Goal: Task Accomplishment & Management: Use online tool/utility

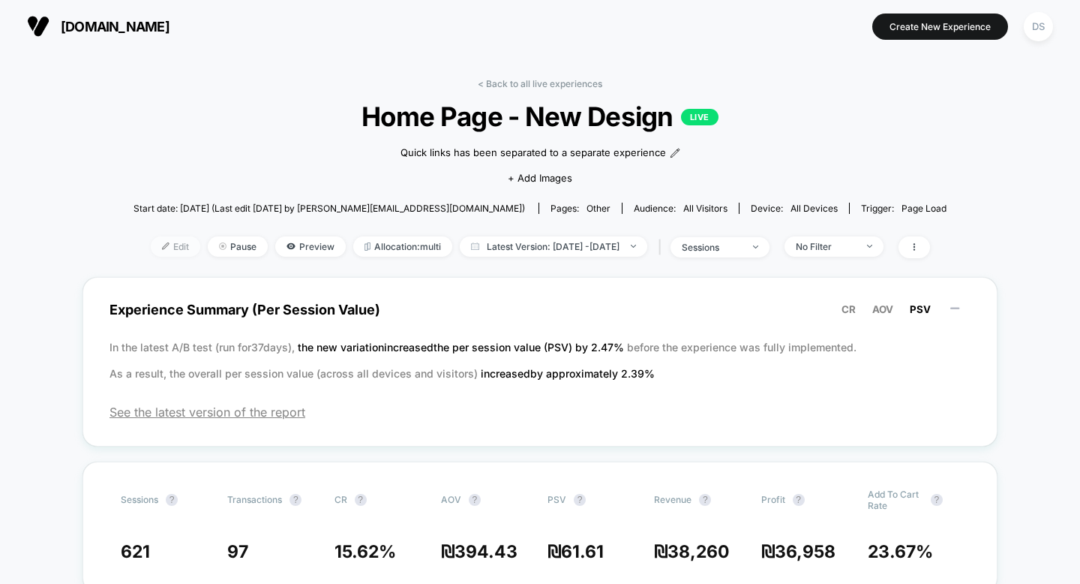
click at [151, 250] on span "Edit" at bounding box center [176, 246] width 50 height 20
click at [488, 80] on link "< Back to all live experiences" at bounding box center [540, 83] width 125 height 11
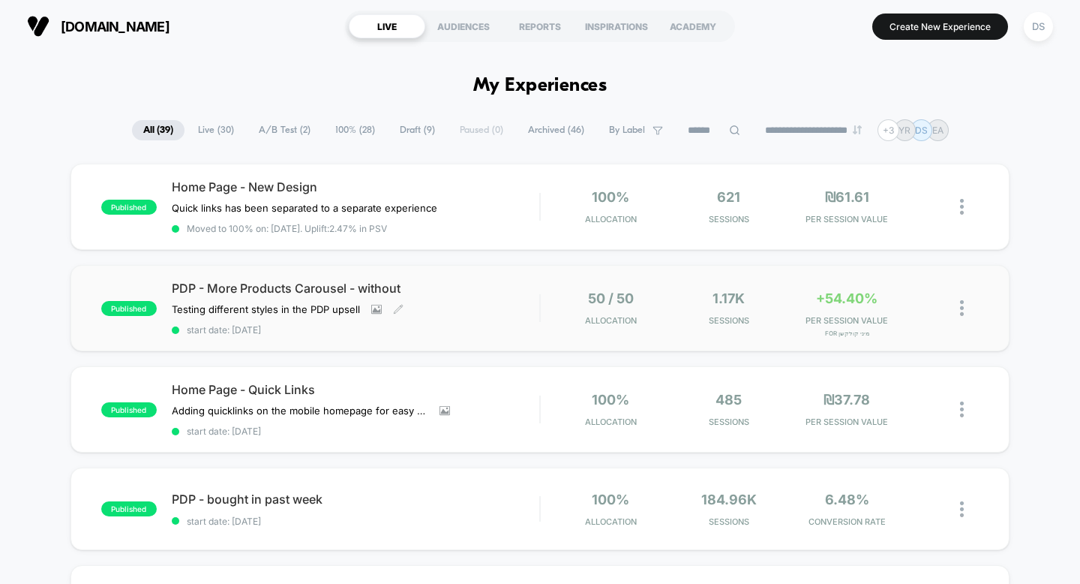
click at [298, 292] on span "PDP - More Products Carousel - without" at bounding box center [356, 288] width 368 height 15
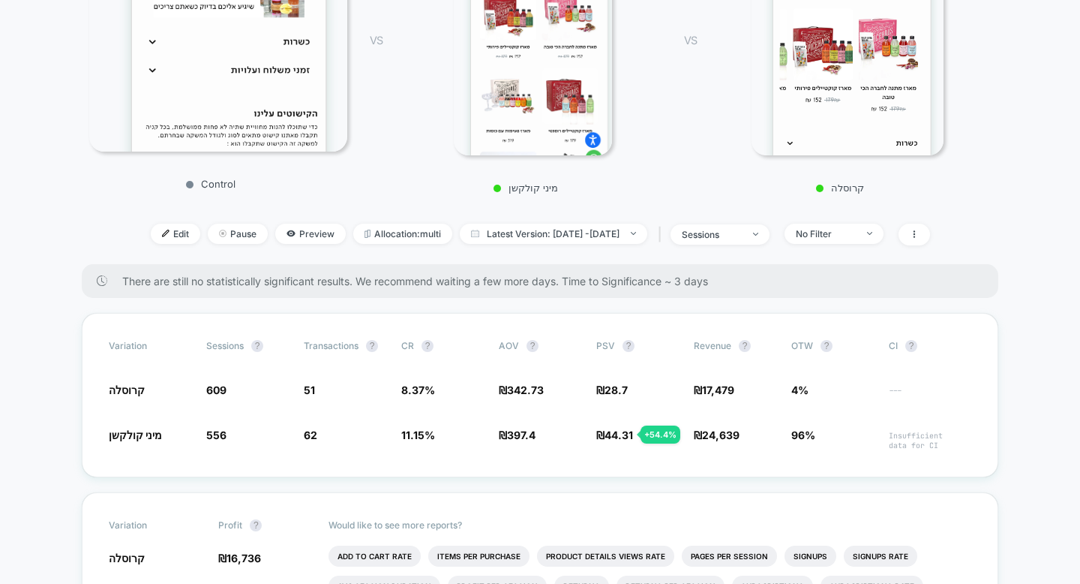
scroll to position [288, 0]
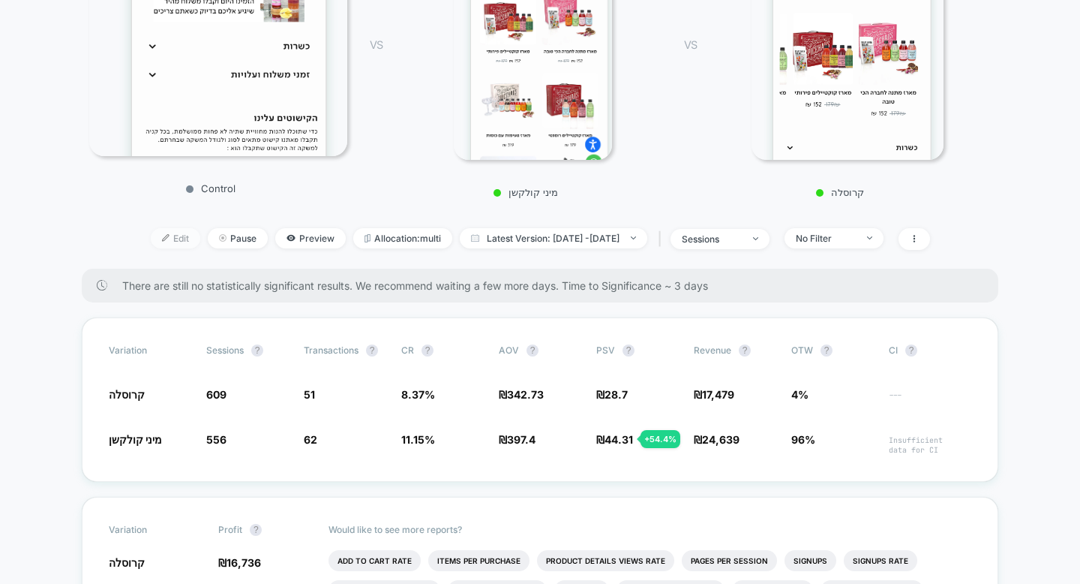
click at [151, 239] on span "Edit" at bounding box center [176, 238] width 50 height 20
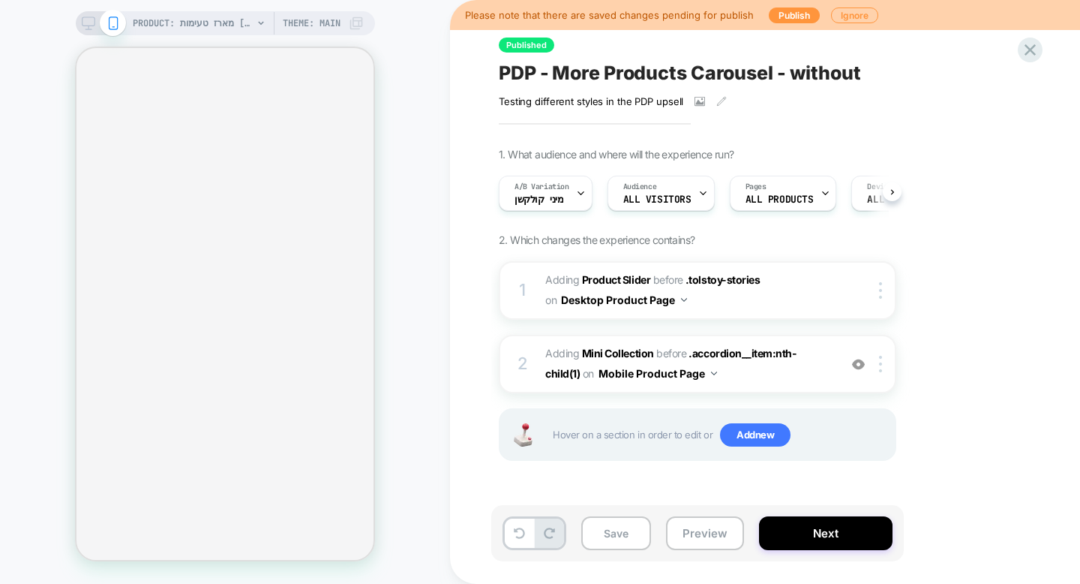
scroll to position [0, 1]
click at [415, 260] on div "PRODUCT: מארז טעימות [tasting gift box] PRODUCT: מארז טעימות [tasting gift box]…" at bounding box center [225, 292] width 450 height 554
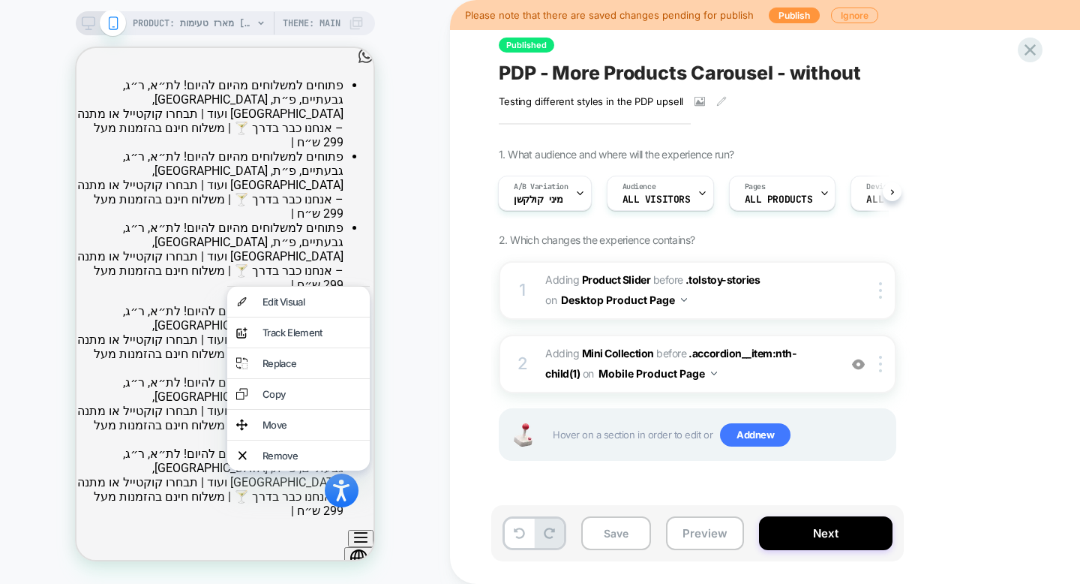
scroll to position [818, 0]
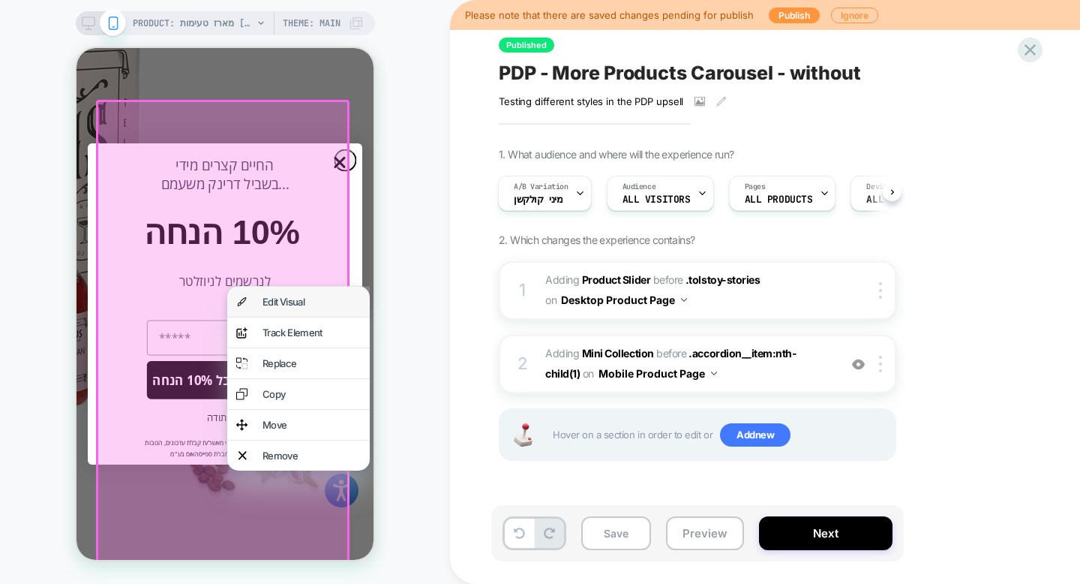
click at [284, 305] on div "Edit Visual" at bounding box center [312, 302] width 98 height 12
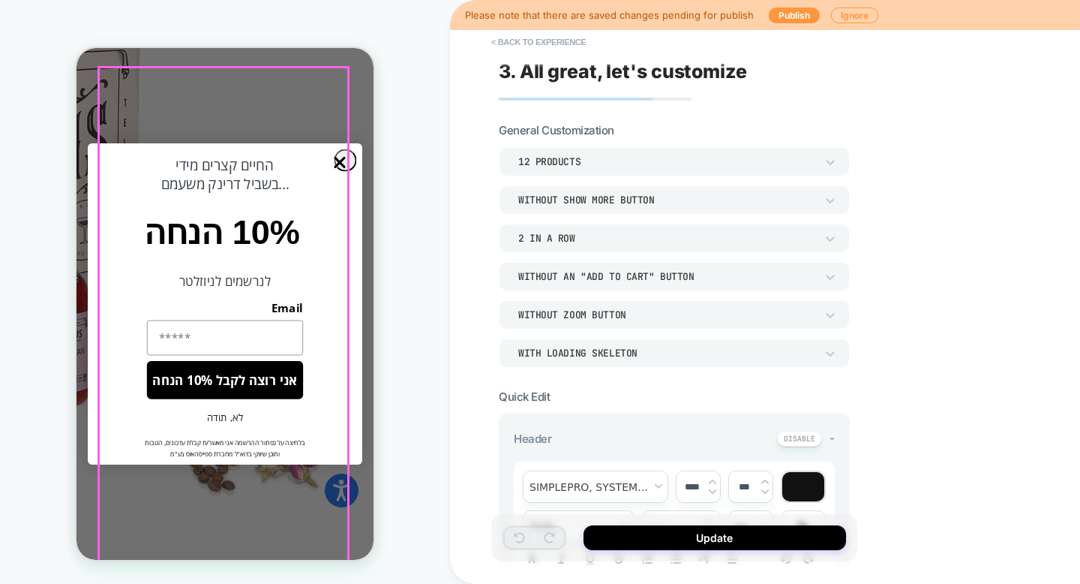
scroll to position [0, 0]
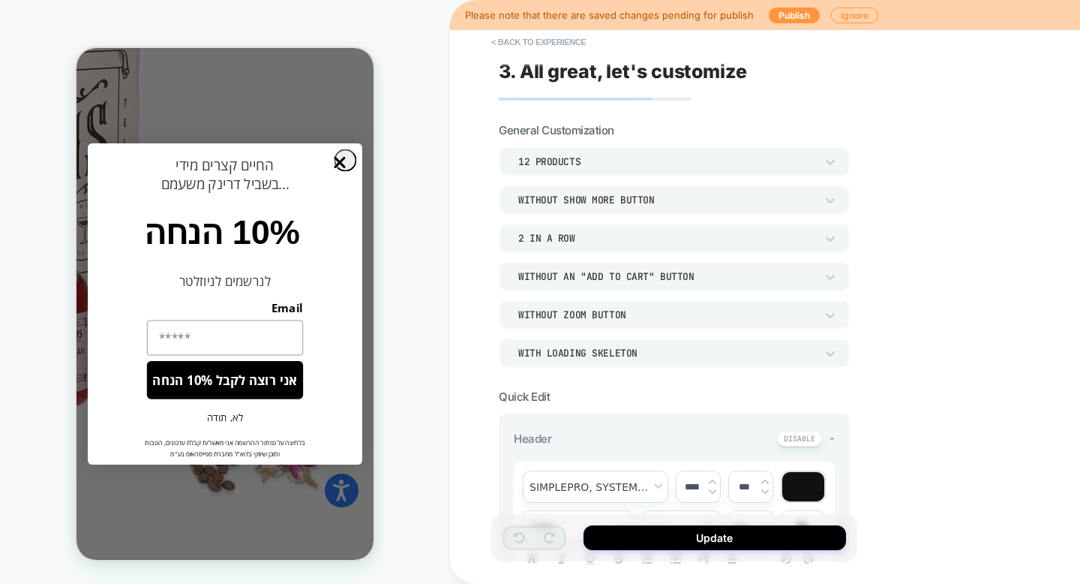
click at [488, 170] on div "12 Products" at bounding box center [674, 161] width 351 height 29
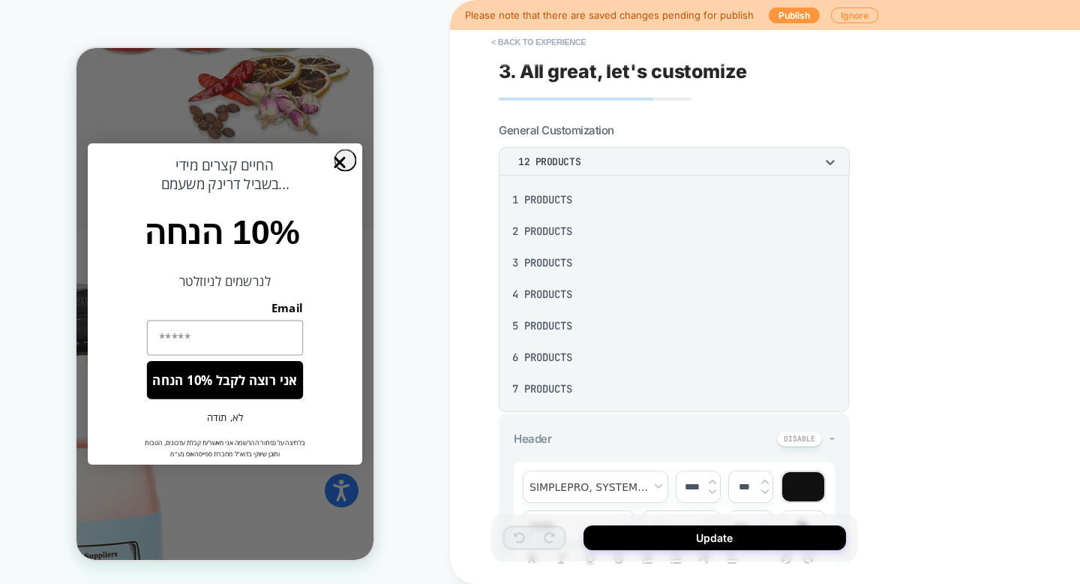
scroll to position [1172, 0]
click at [488, 112] on div at bounding box center [540, 292] width 1080 height 584
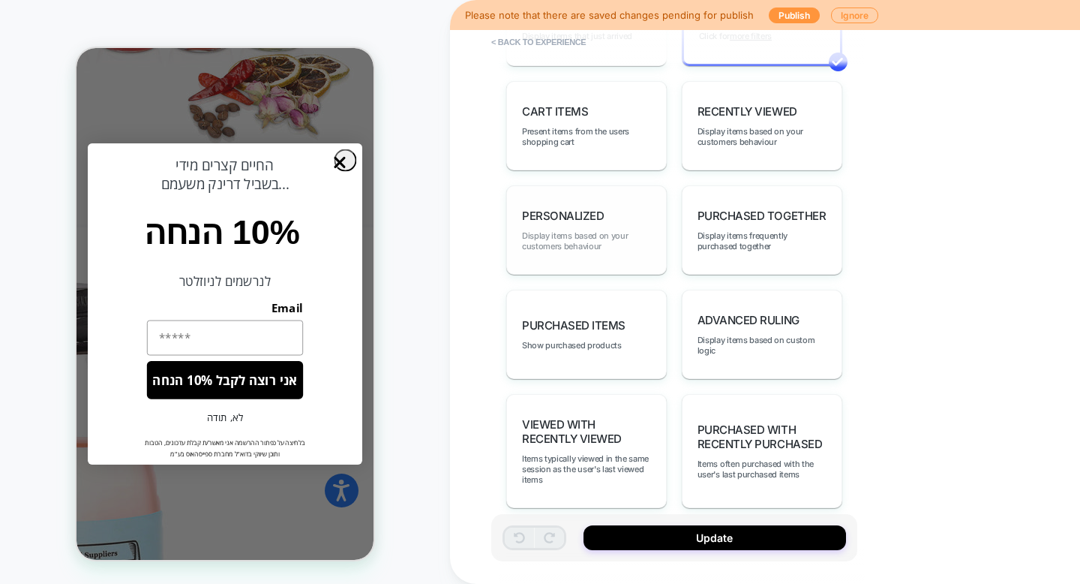
scroll to position [940, 0]
click at [488, 341] on div "Advanced Ruling Display items based on custom logic" at bounding box center [762, 335] width 161 height 89
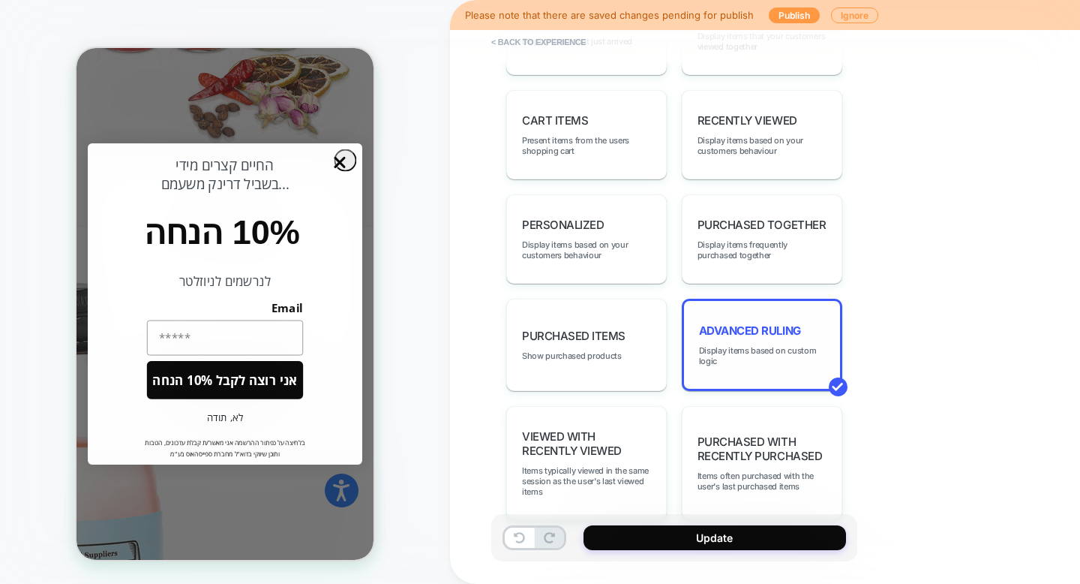
scroll to position [943, 0]
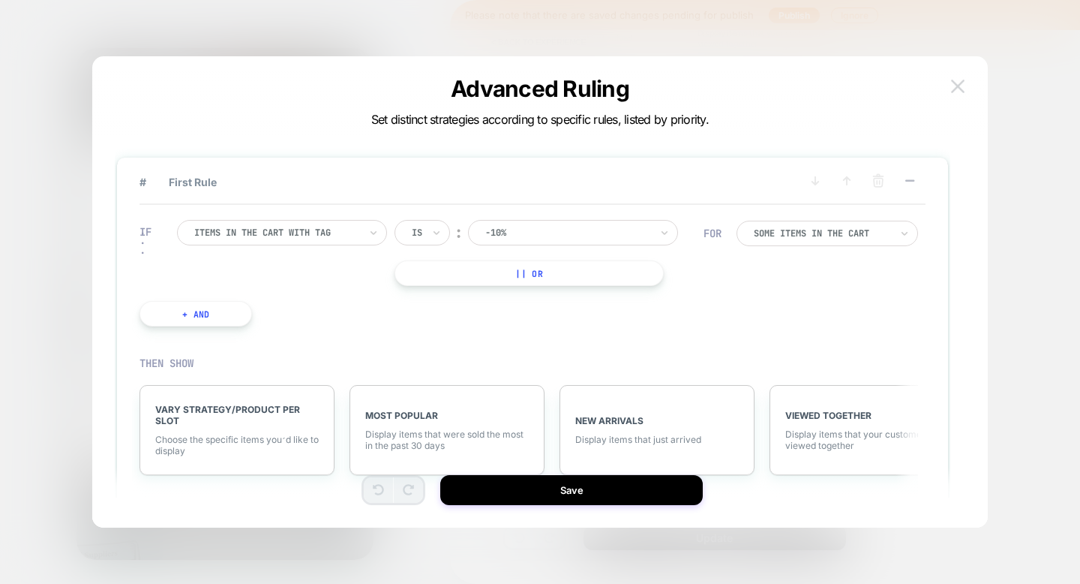
click at [488, 86] on img at bounding box center [958, 86] width 14 height 13
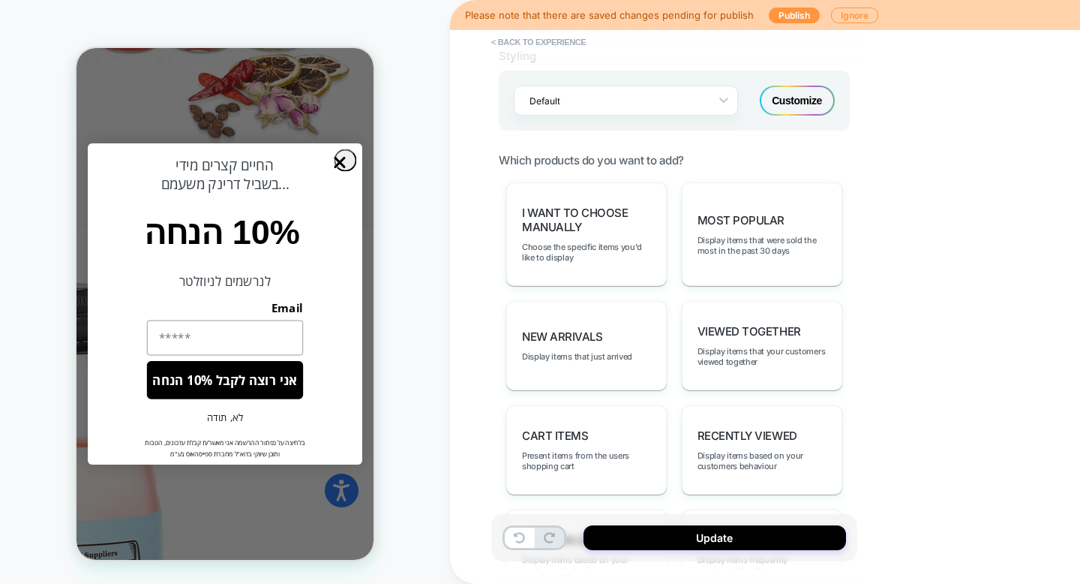
scroll to position [515, 0]
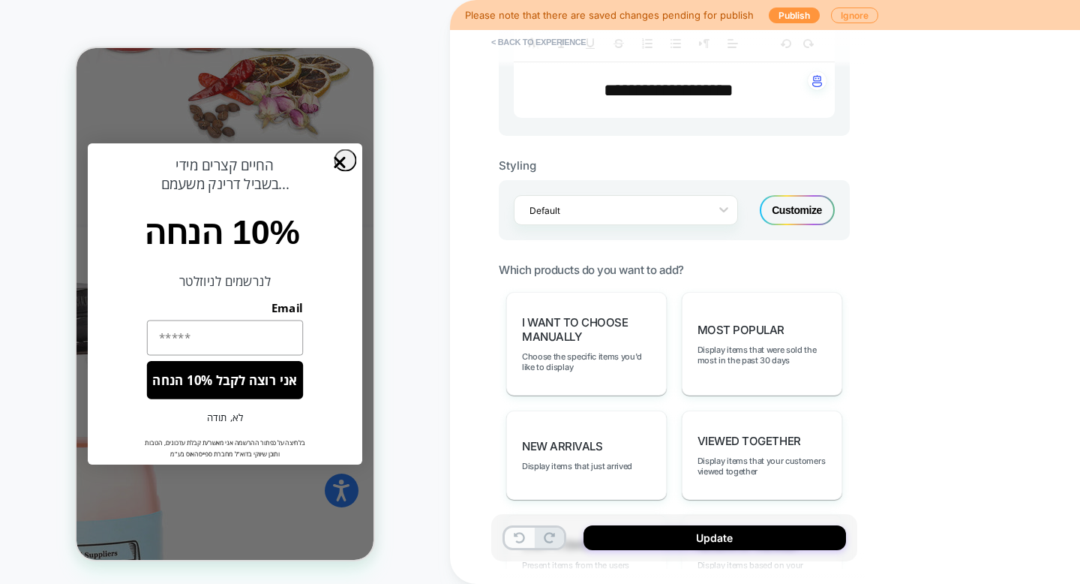
click at [488, 535] on icon at bounding box center [519, 537] width 11 height 11
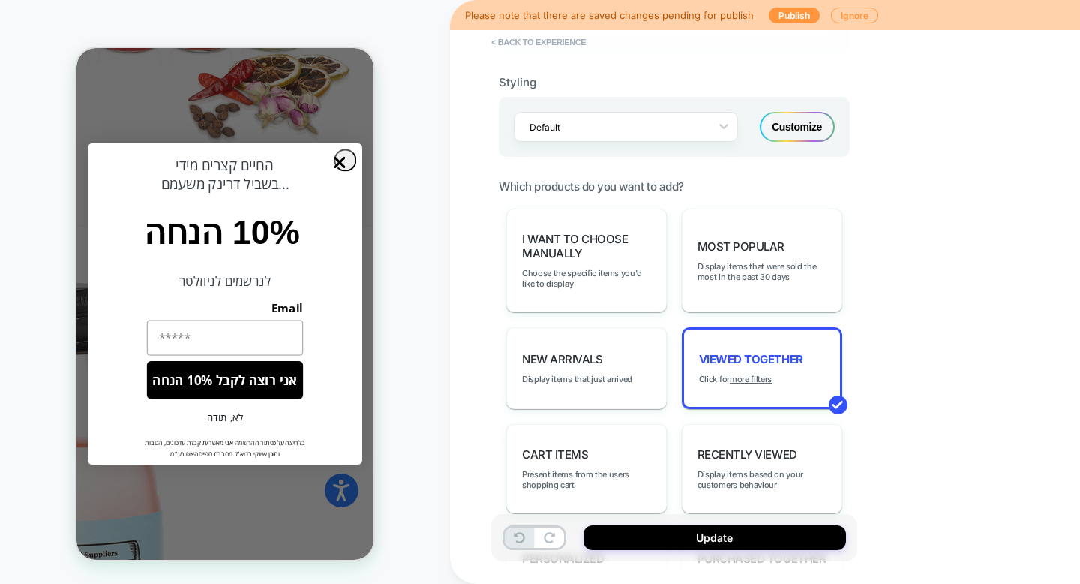
scroll to position [588, 0]
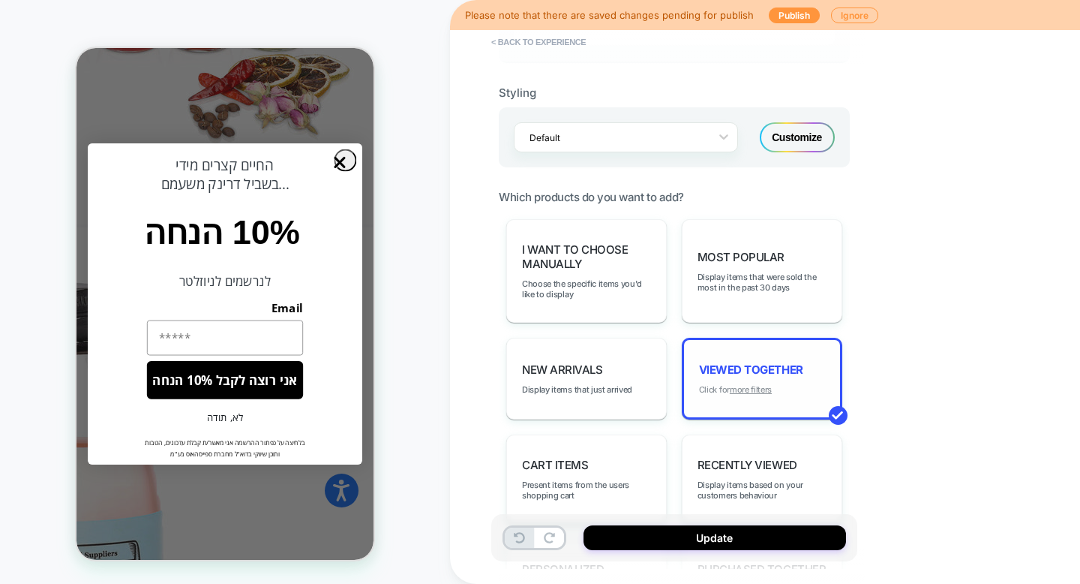
click at [488, 384] on u "more filters" at bounding box center [751, 389] width 42 height 11
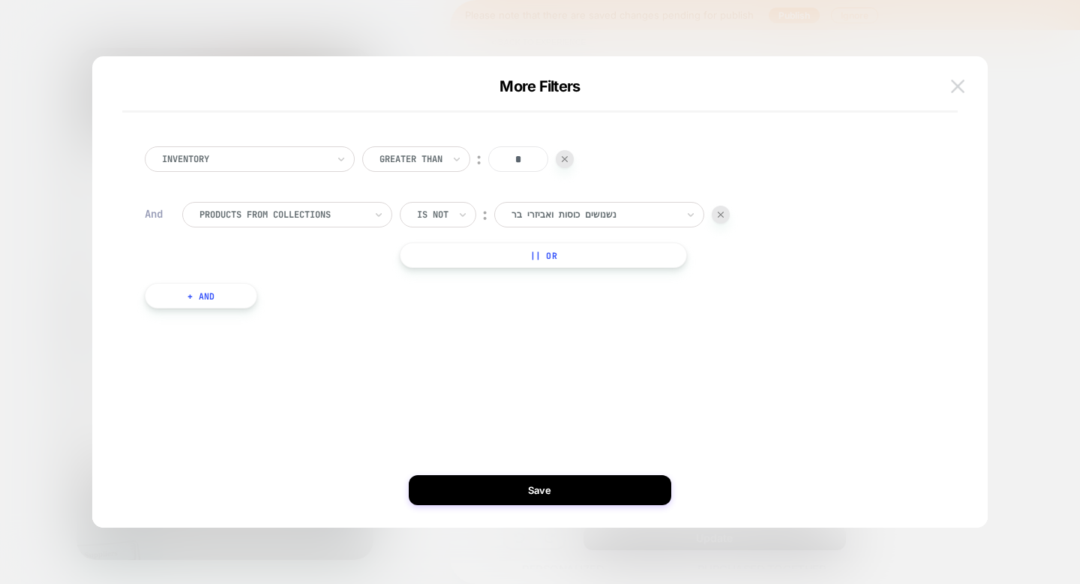
click at [488, 83] on img at bounding box center [958, 86] width 14 height 13
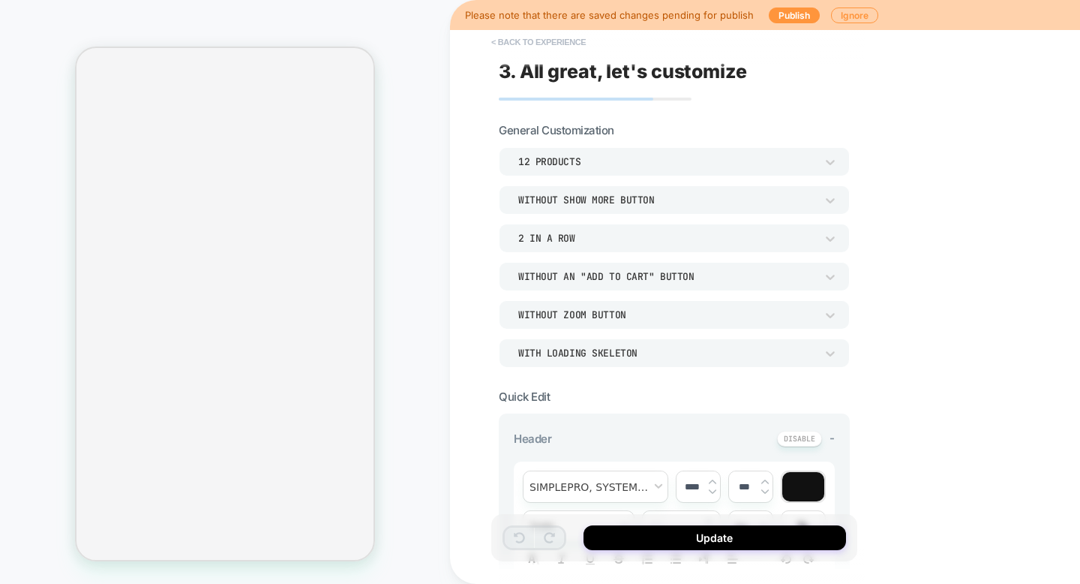
click at [548, 38] on button "< Back to experience" at bounding box center [539, 42] width 110 height 24
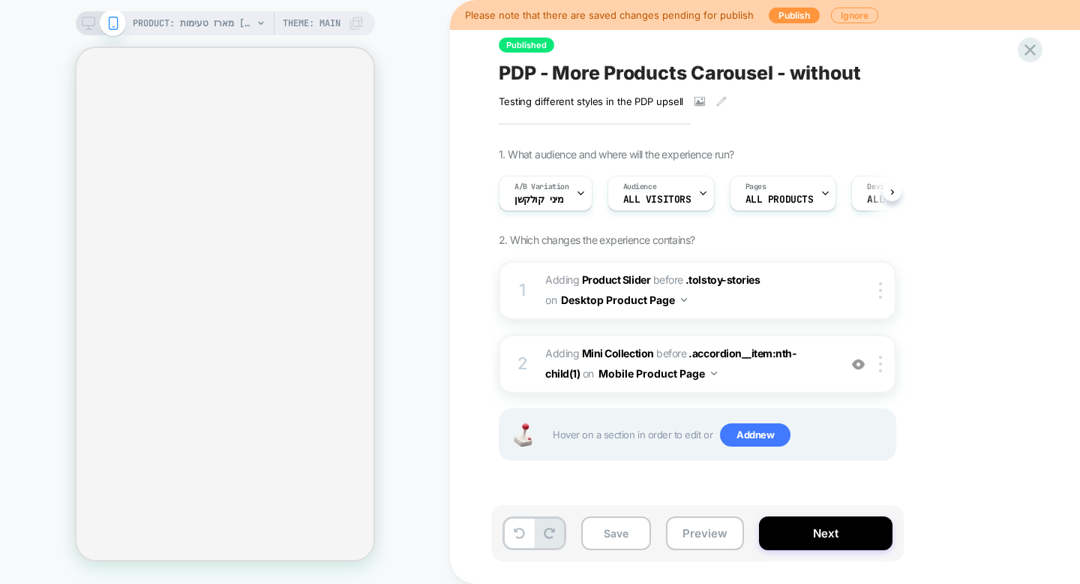
scroll to position [0, 1]
click at [638, 69] on span "PDP - More Products Carousel - without" at bounding box center [680, 73] width 362 height 23
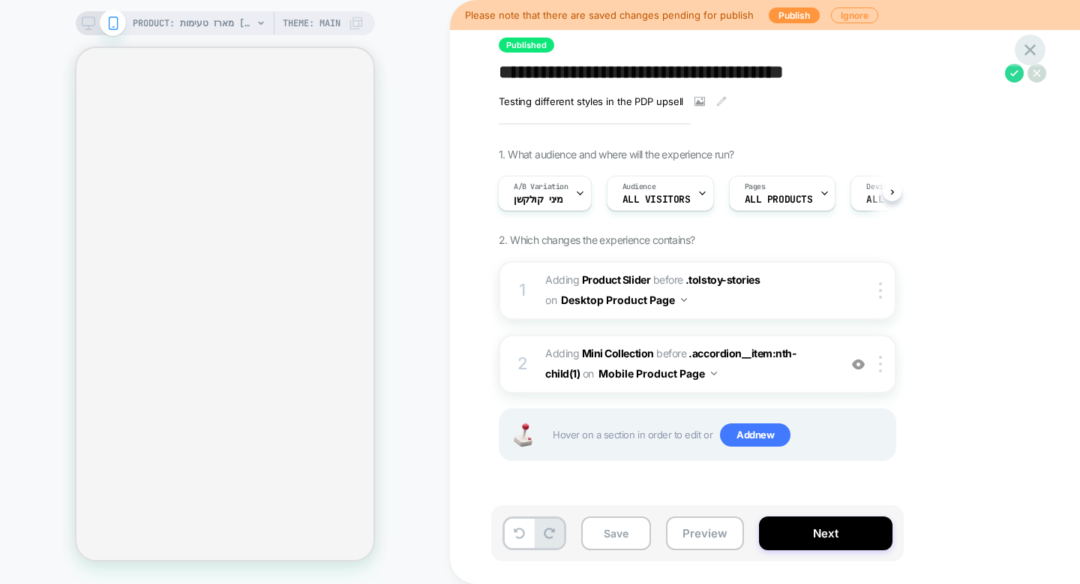
click at [1034, 49] on icon at bounding box center [1030, 50] width 20 height 20
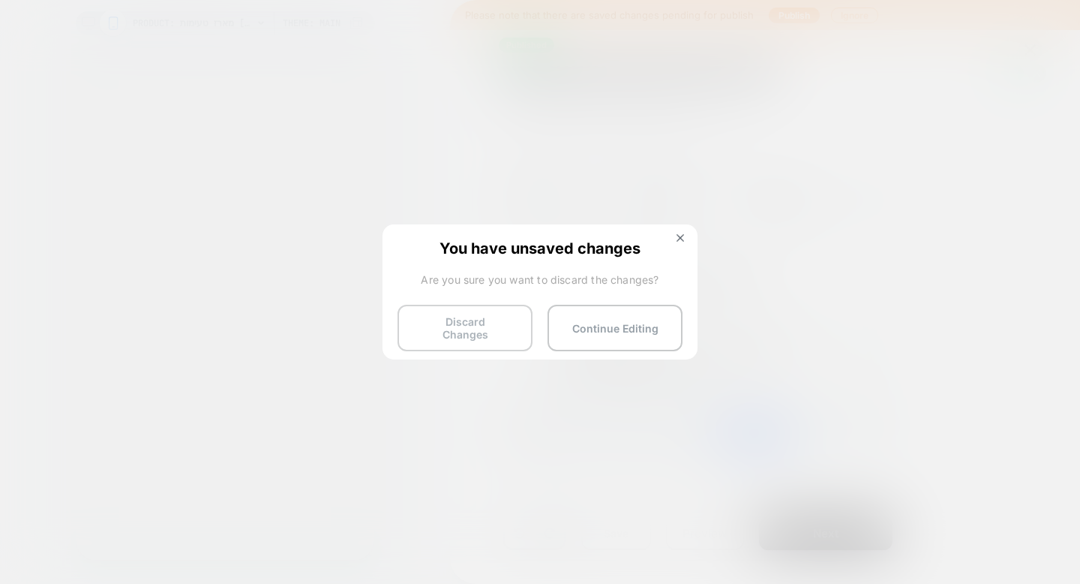
click at [482, 320] on button "Discard Changes" at bounding box center [465, 328] width 135 height 47
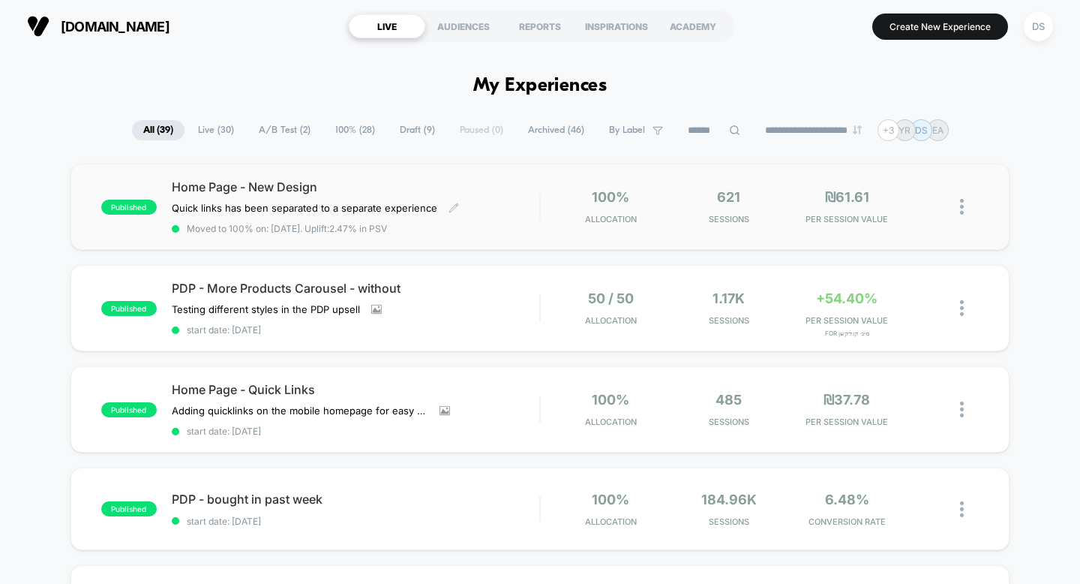
click at [467, 185] on span "Home Page - New Design" at bounding box center [356, 186] width 368 height 15
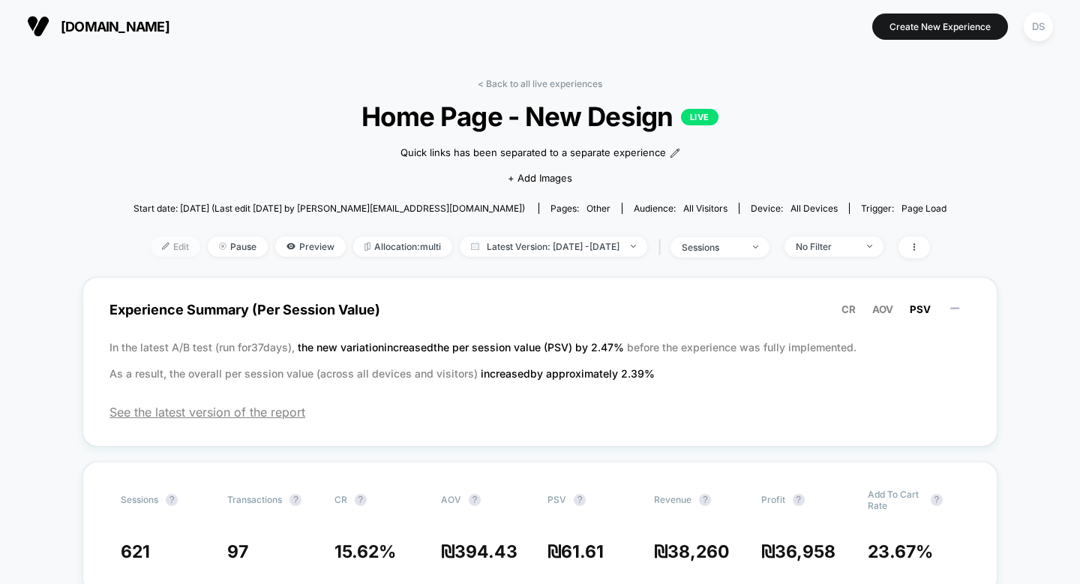
click at [151, 243] on span "Edit" at bounding box center [176, 246] width 50 height 20
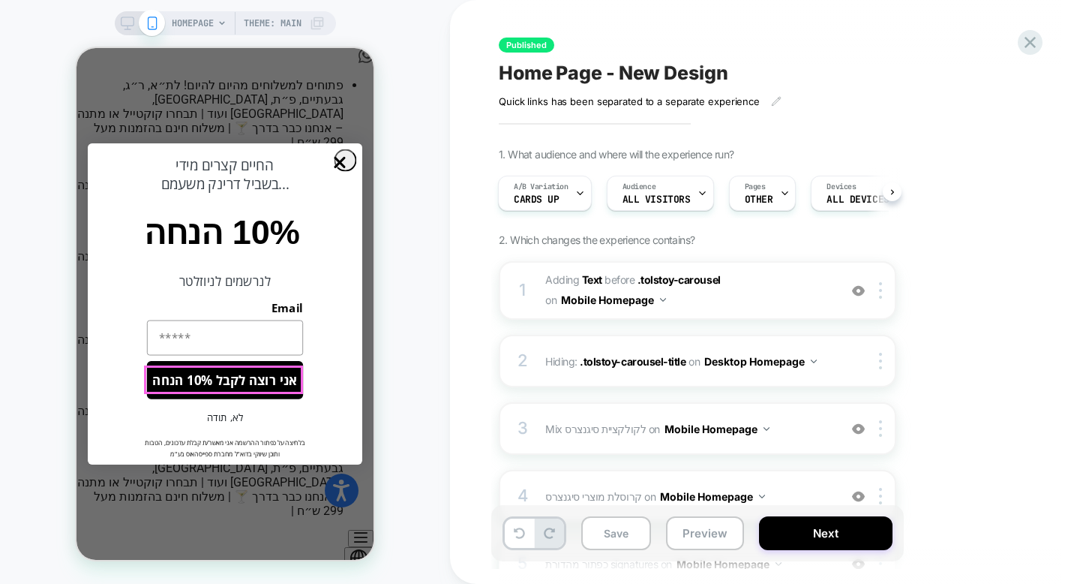
click at [239, 404] on button "לא, תודה" at bounding box center [225, 417] width 156 height 26
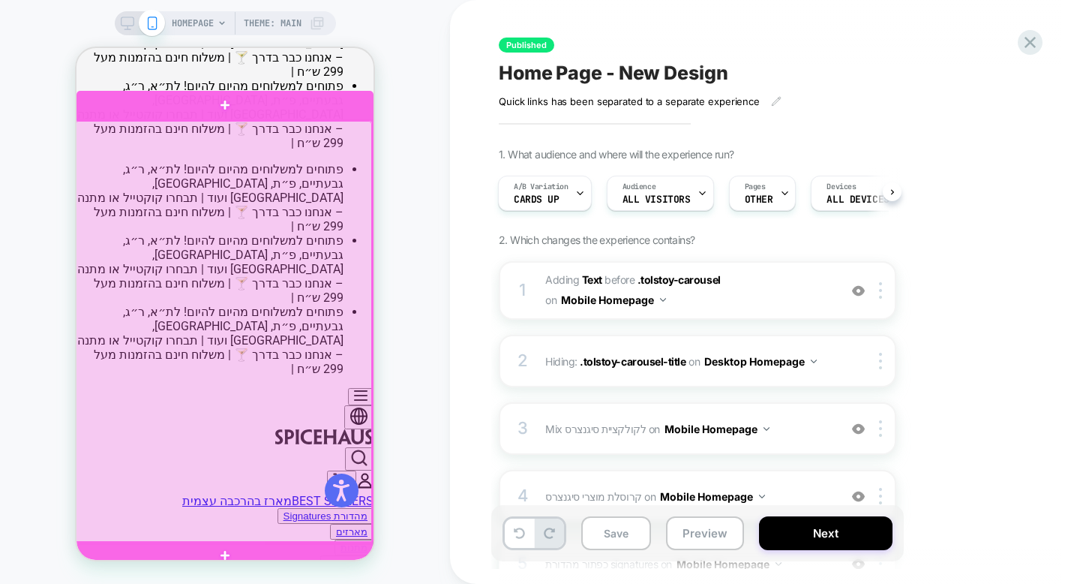
scroll to position [143, 0]
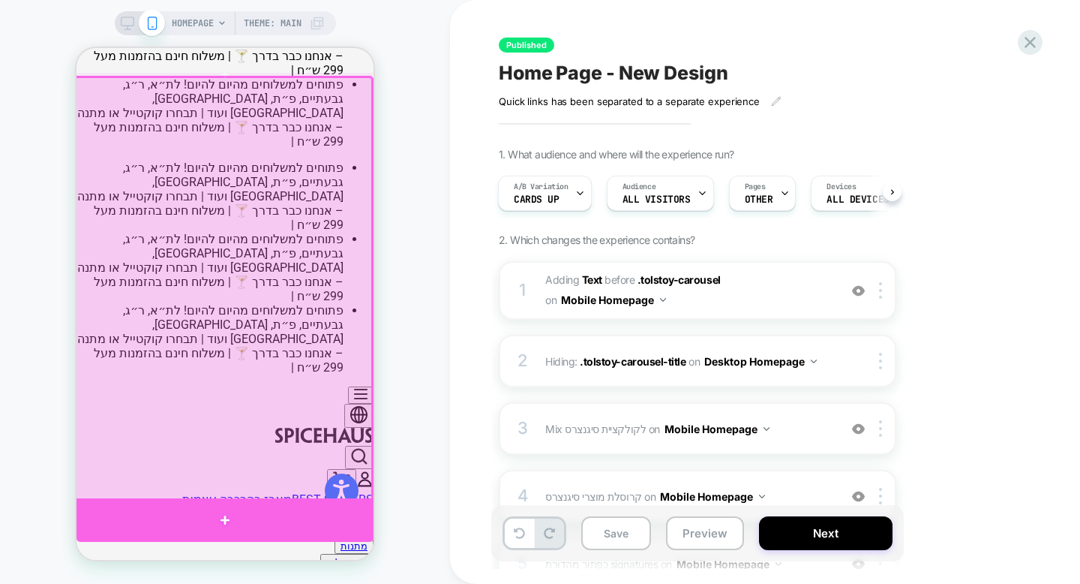
click at [231, 508] on div at bounding box center [225, 520] width 297 height 44
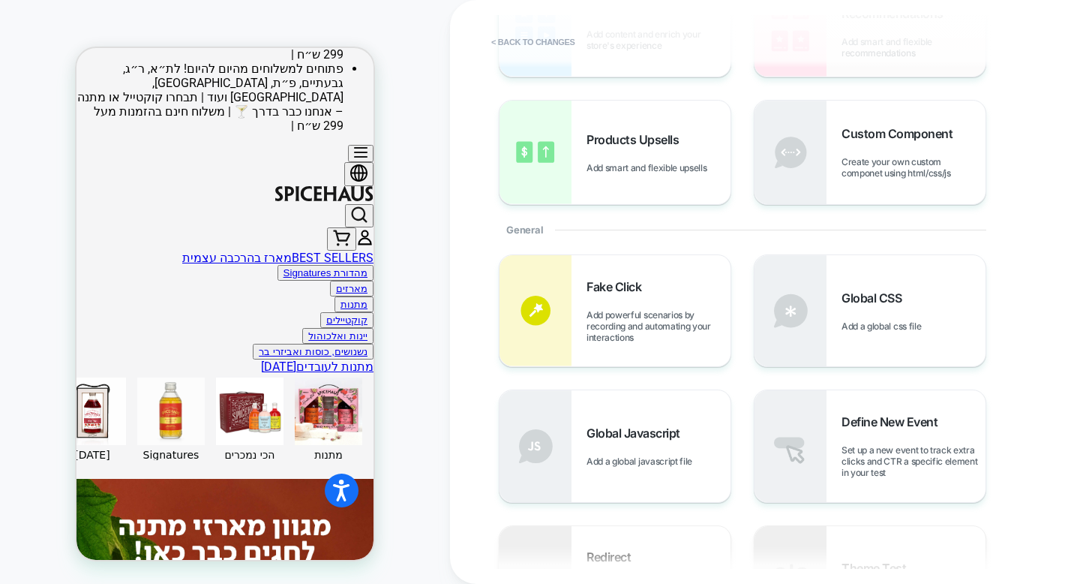
scroll to position [68, 0]
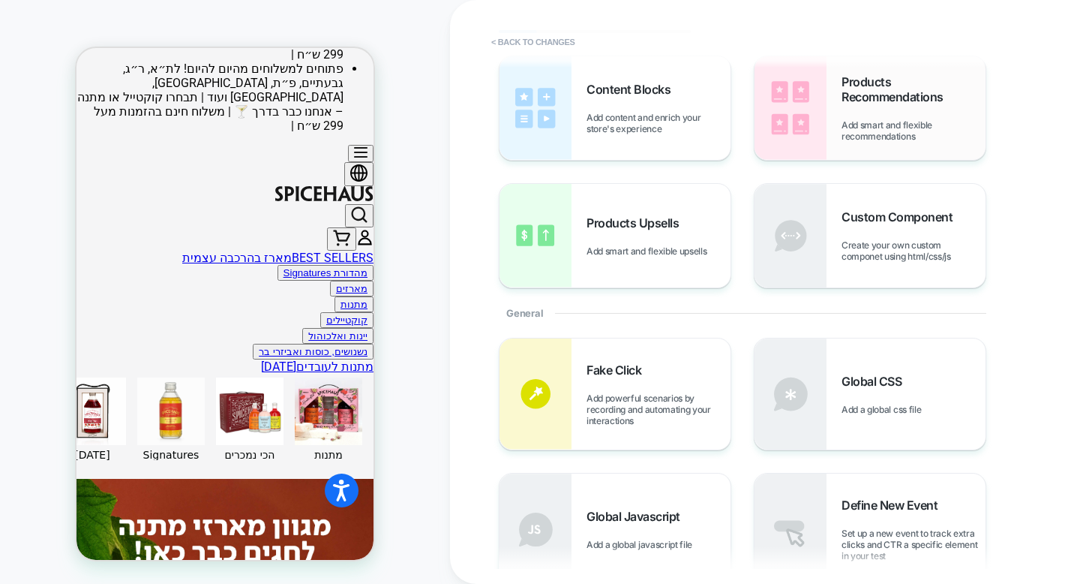
click at [800, 118] on img at bounding box center [791, 108] width 72 height 104
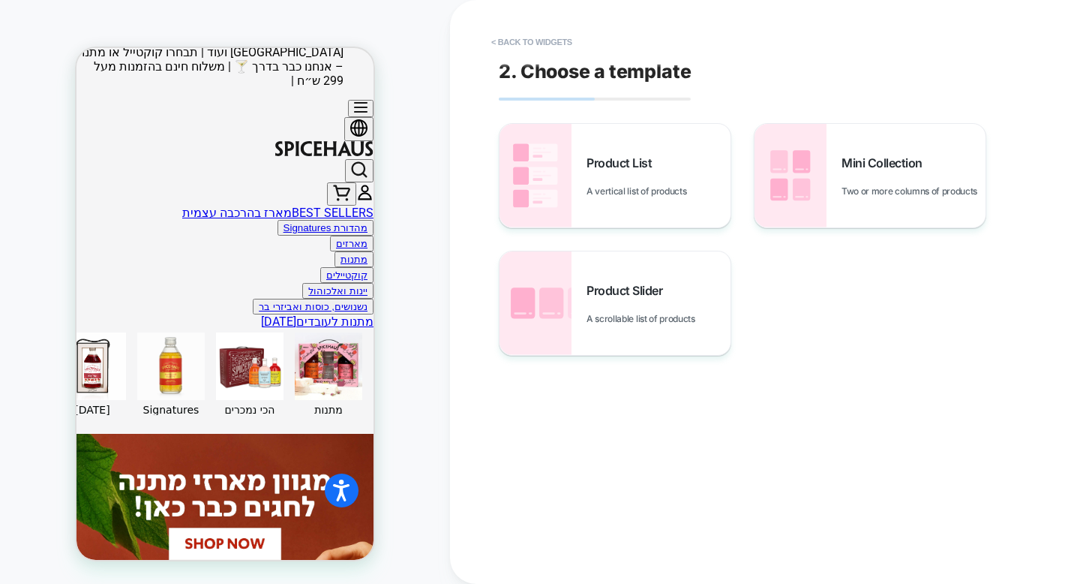
scroll to position [294, 0]
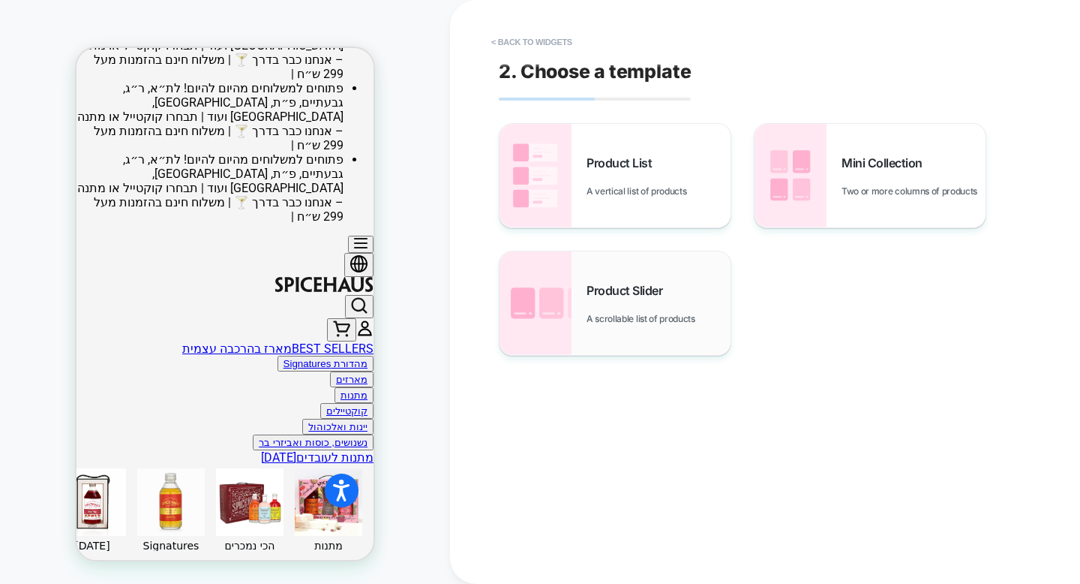
click at [656, 283] on span "Product Slider" at bounding box center [628, 290] width 83 height 15
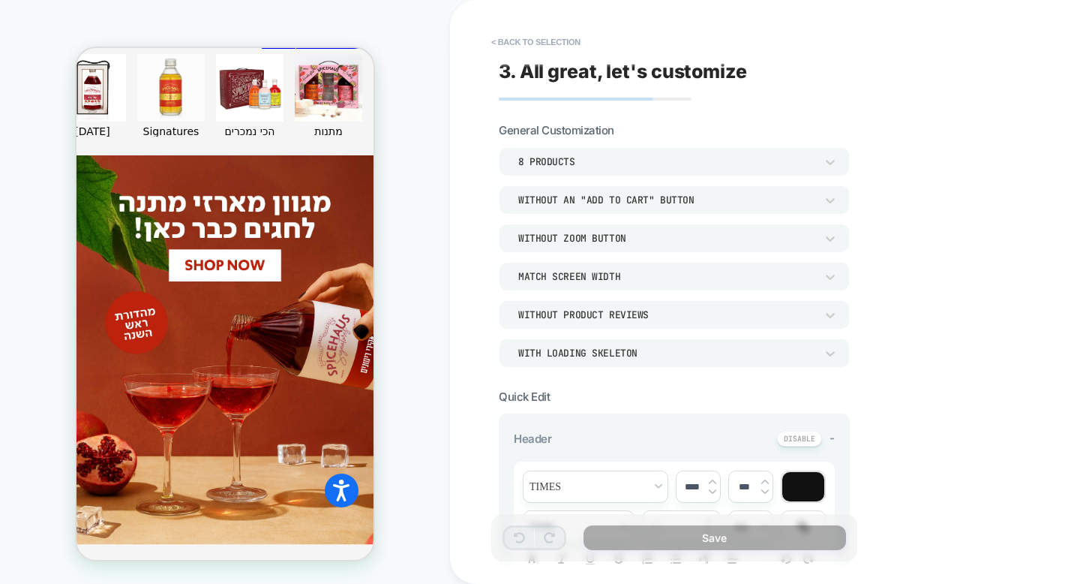
scroll to position [670, 0]
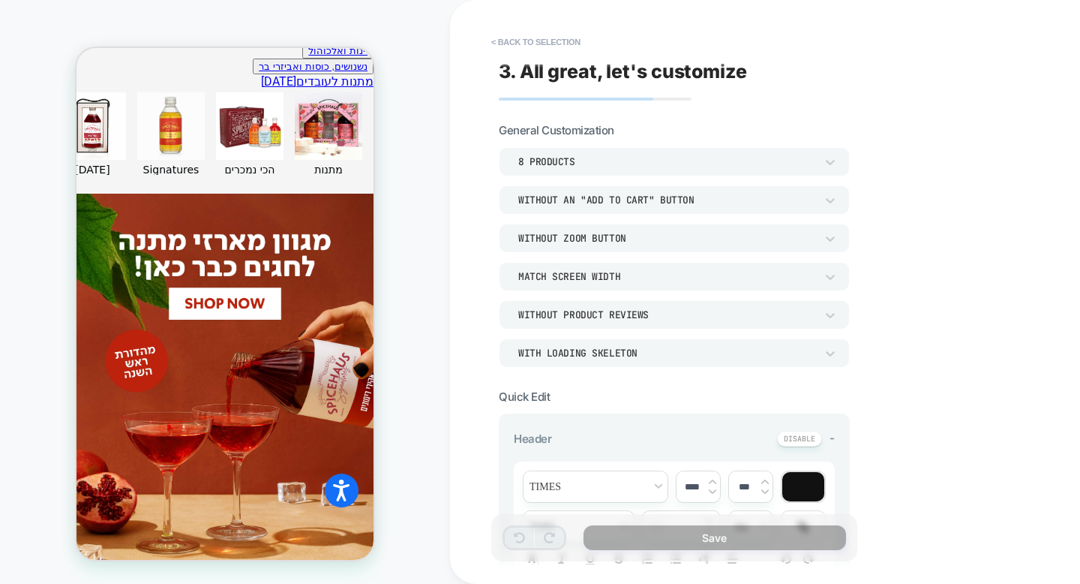
click at [593, 162] on div "8 Products" at bounding box center [666, 161] width 297 height 13
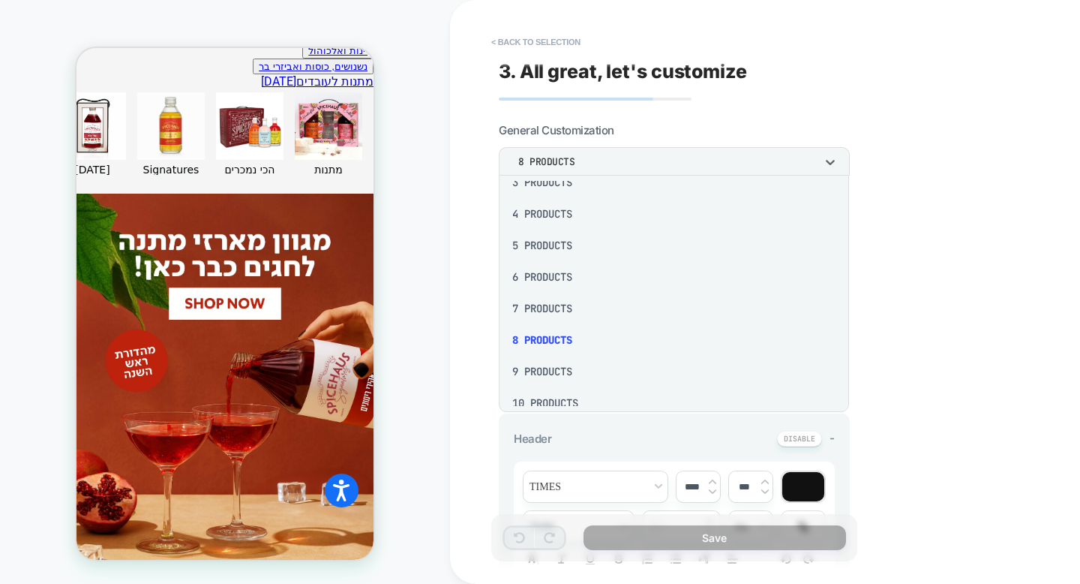
scroll to position [85, 0]
click at [946, 259] on div at bounding box center [540, 292] width 1080 height 584
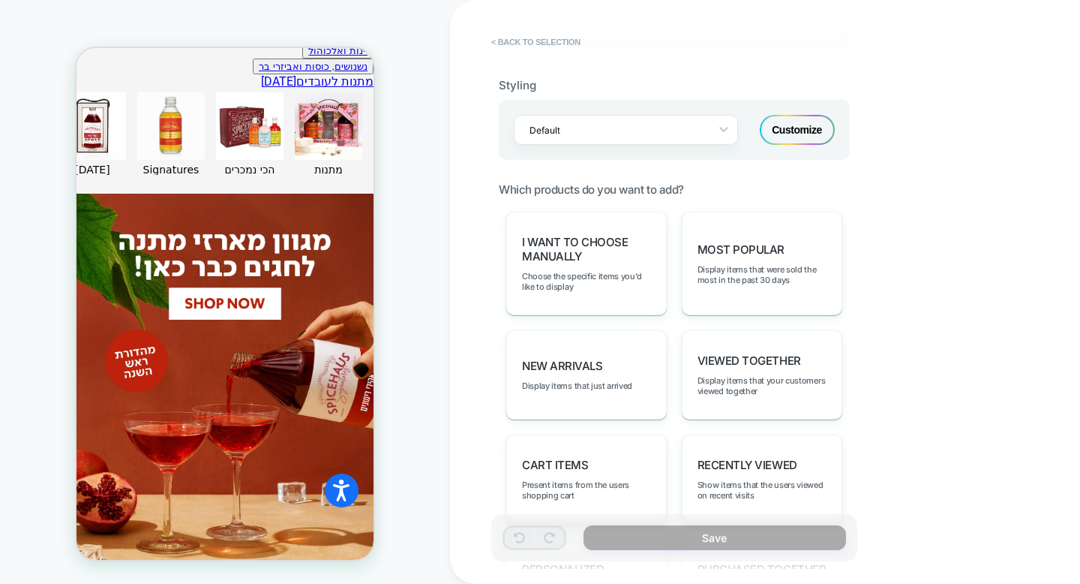
scroll to position [659, 0]
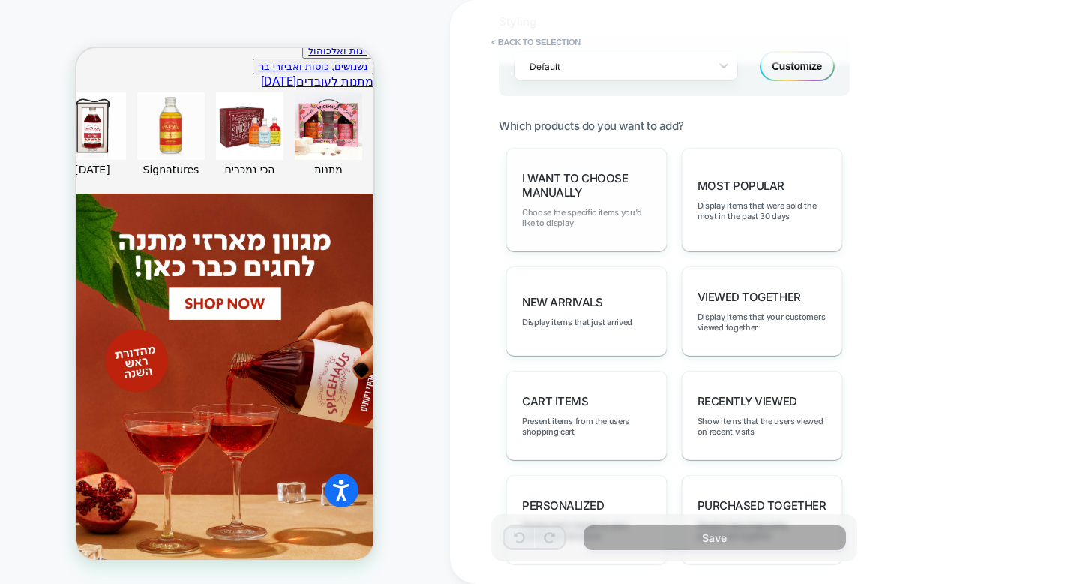
click at [613, 213] on span "Choose the specific items you'd like to display" at bounding box center [586, 217] width 129 height 21
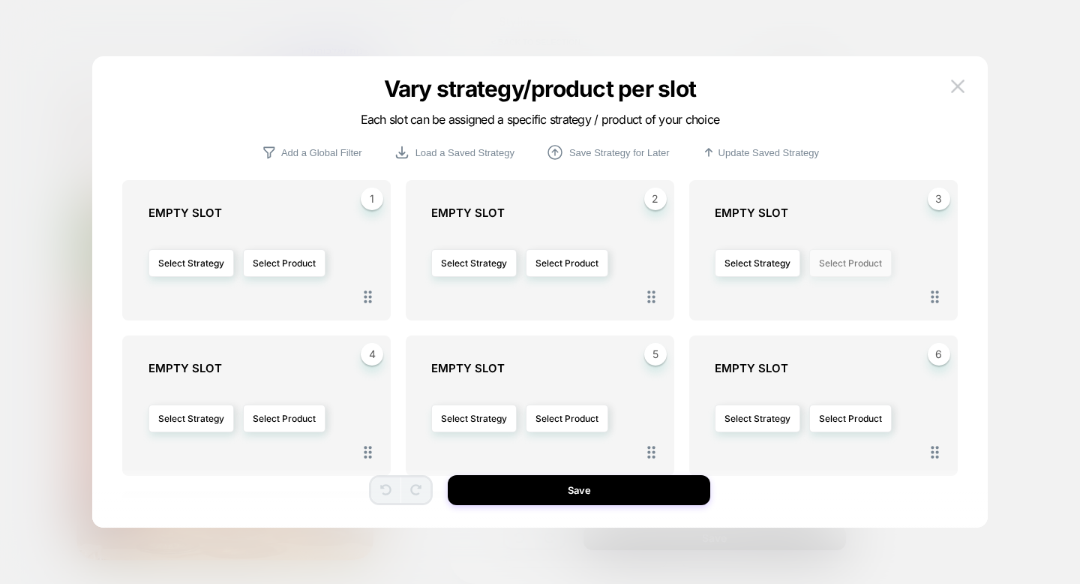
click at [831, 257] on button "Select Product" at bounding box center [850, 263] width 83 height 28
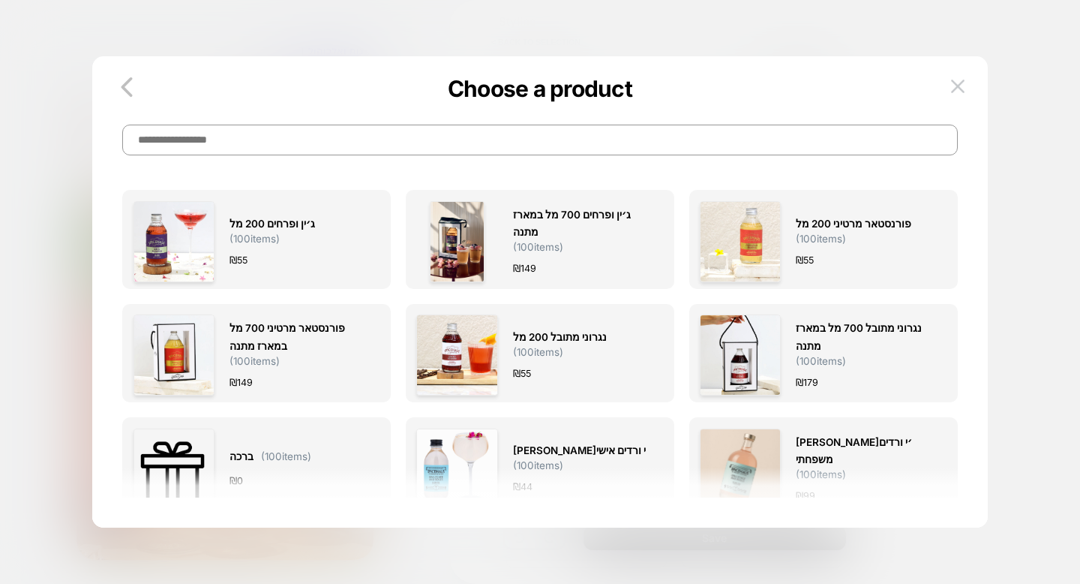
click at [611, 137] on input at bounding box center [539, 140] width 835 height 31
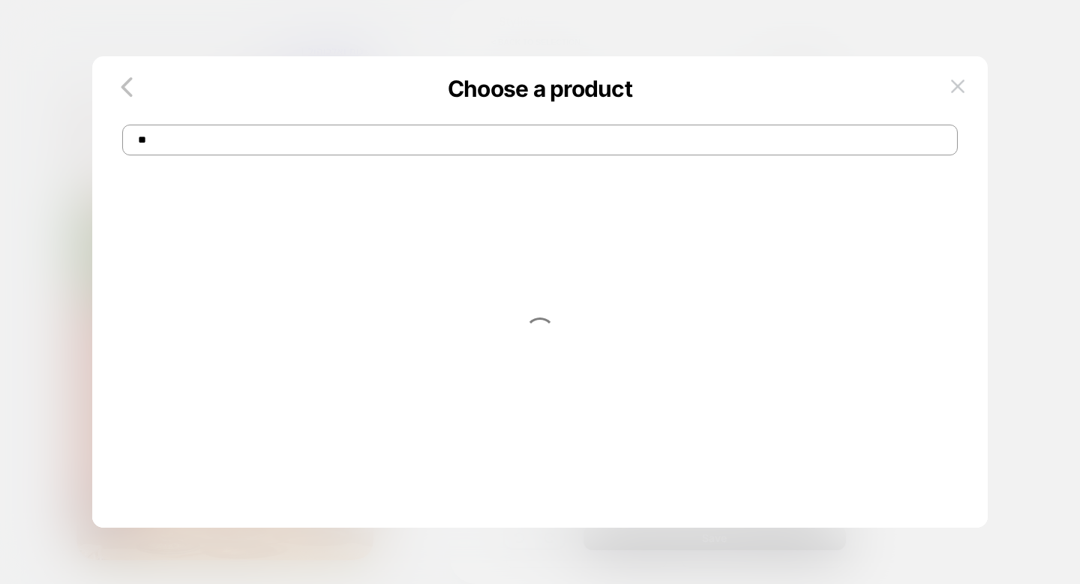
type input "*"
type input "**********"
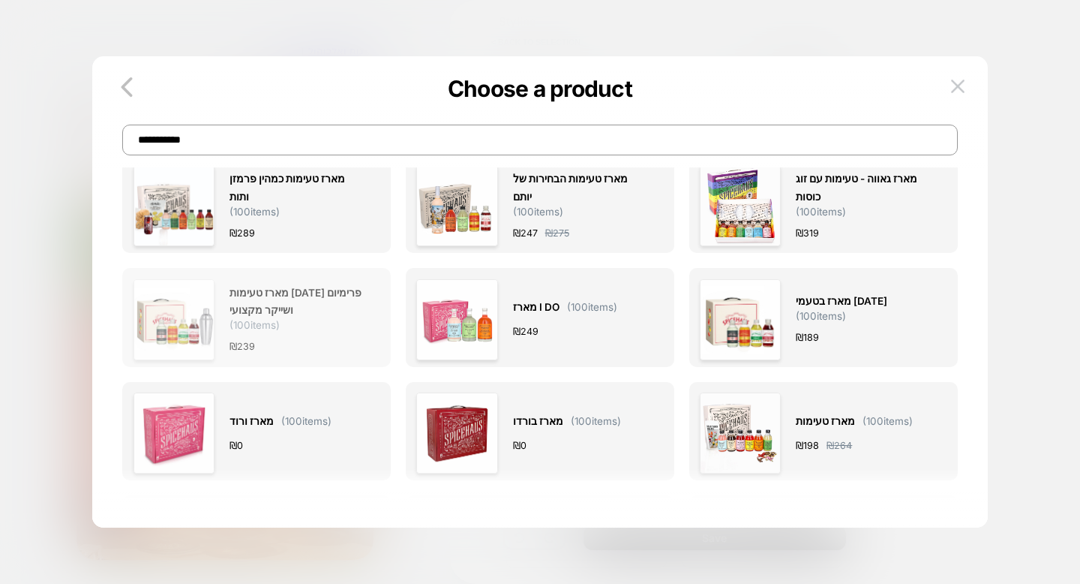
scroll to position [159, 0]
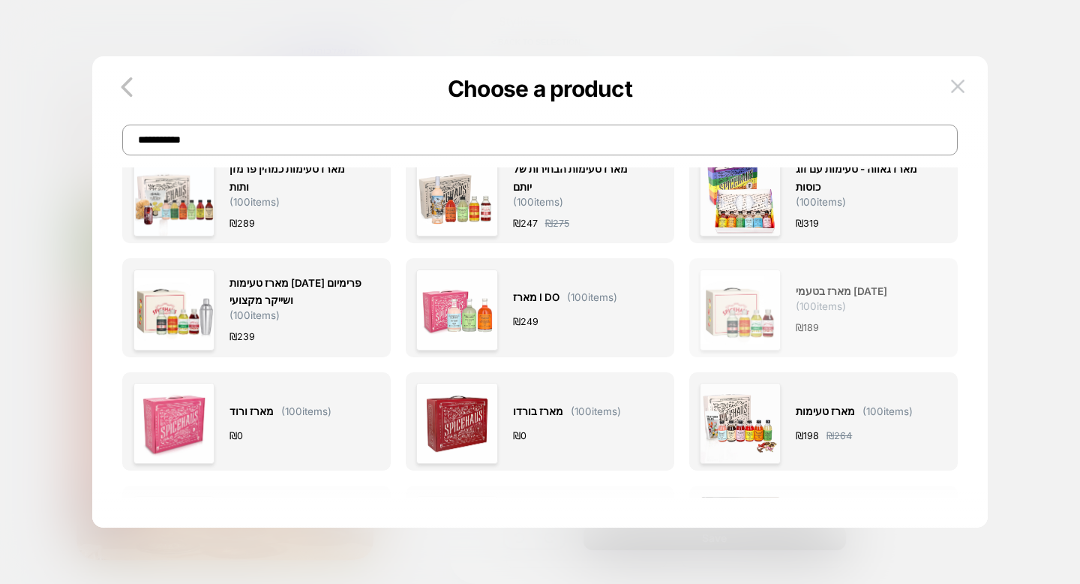
click at [782, 321] on div "מארז בטעמי ראש השנה ( 100 items) ₪ 189" at bounding box center [823, 309] width 247 height 81
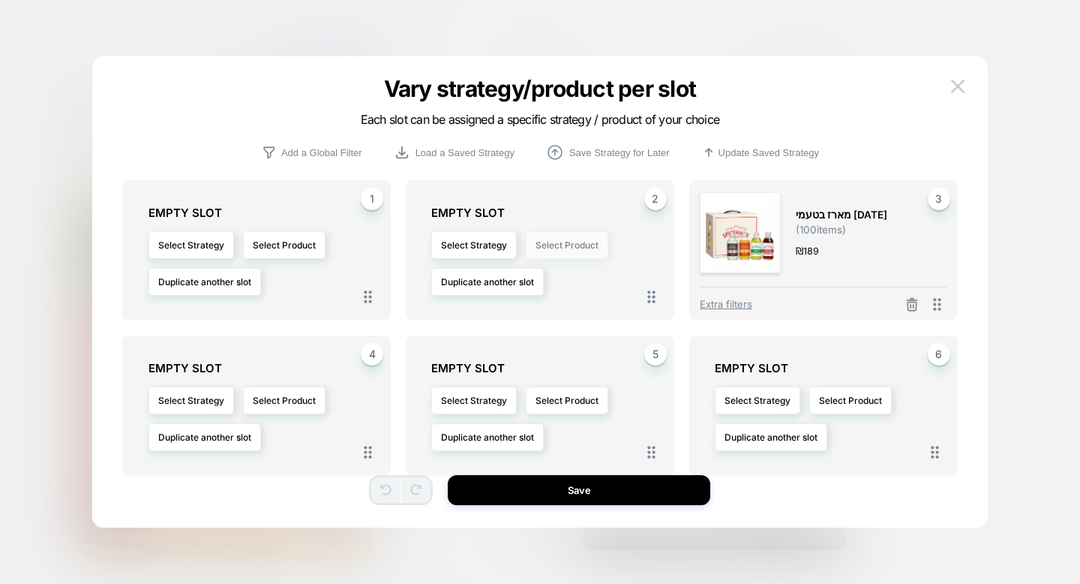
click at [570, 251] on button "Select Product" at bounding box center [567, 245] width 83 height 28
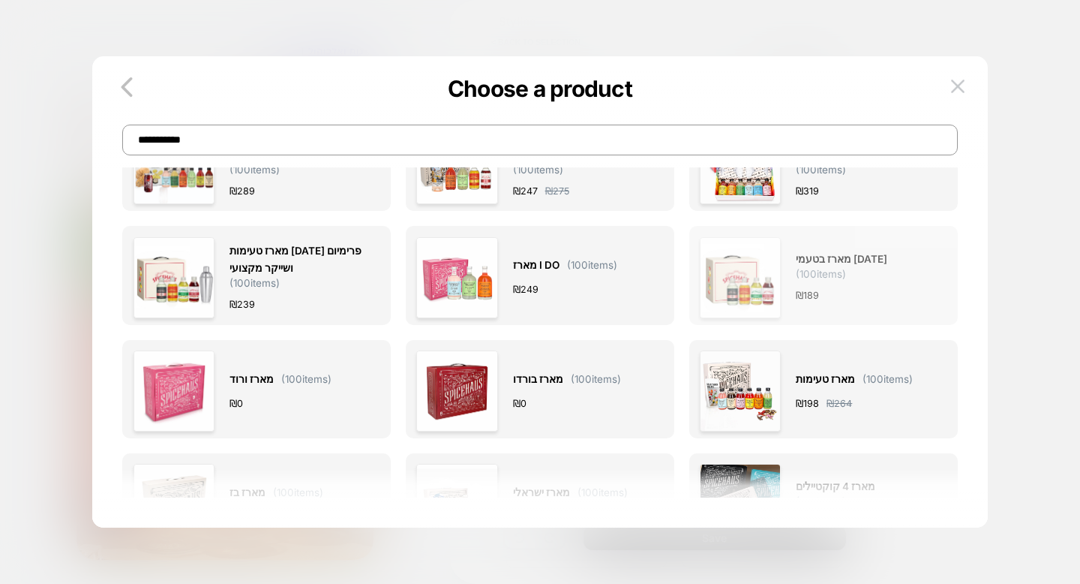
scroll to position [199, 0]
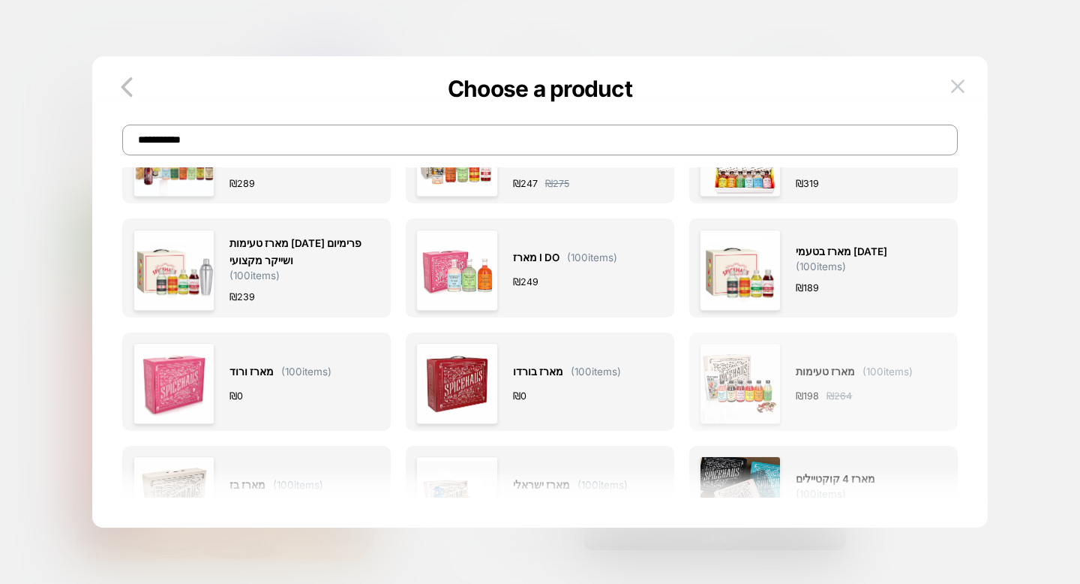
click at [783, 395] on div "מארז טעימות ( 100 items) ₪ 198 ₪ 264" at bounding box center [823, 383] width 247 height 81
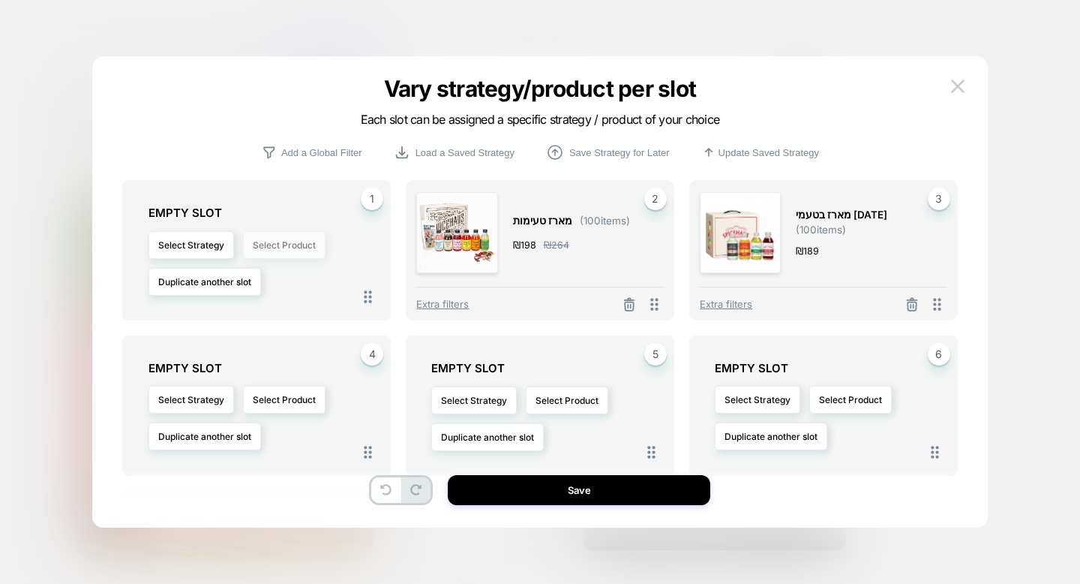
click at [260, 250] on button "Select Product" at bounding box center [284, 245] width 83 height 28
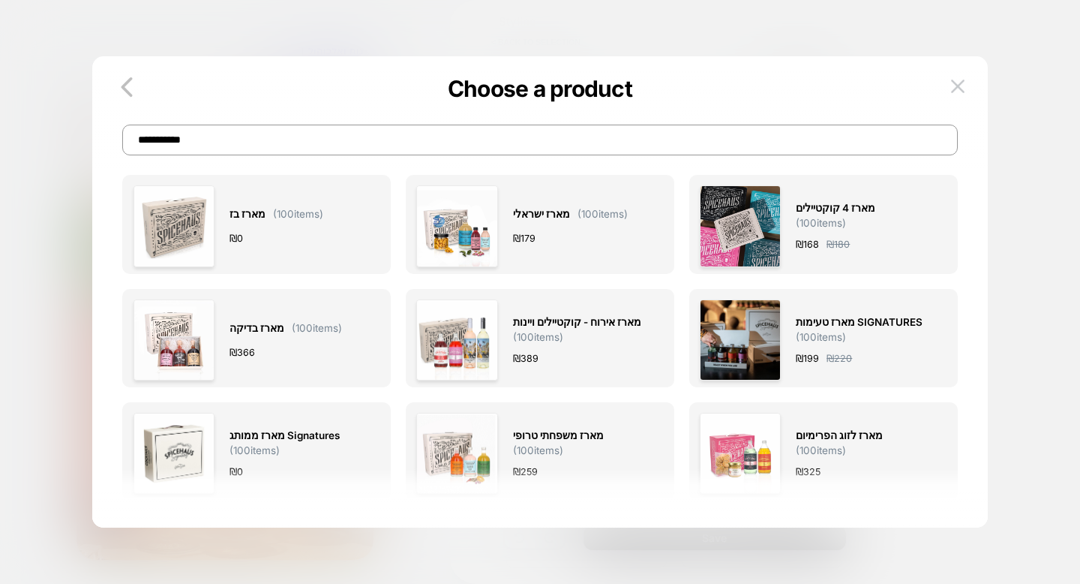
scroll to position [475, 0]
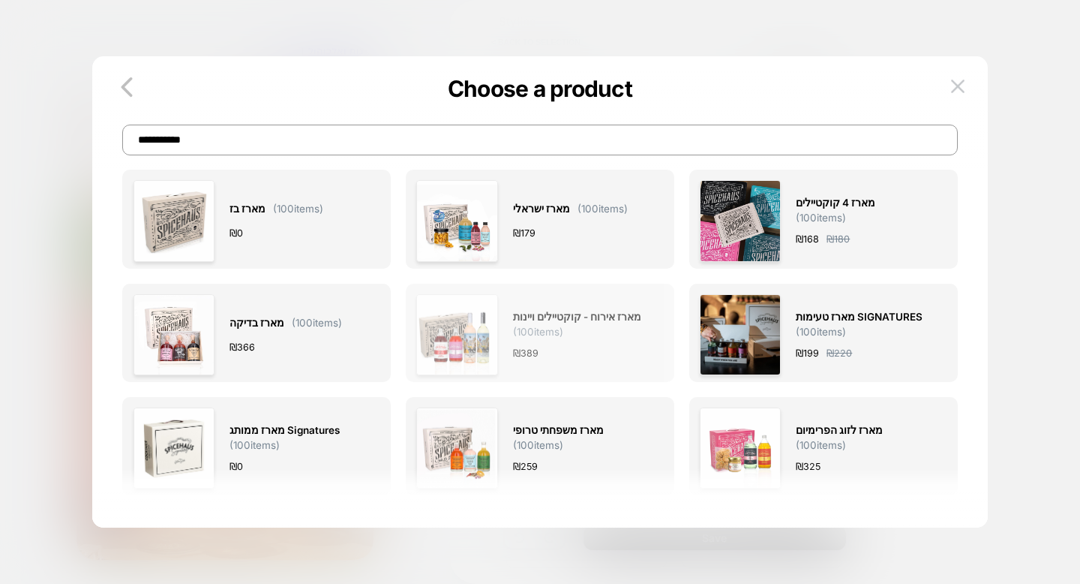
click at [606, 305] on div "מארז אירוח - קוקטיילים ויינות ( 100 items) ₪ 389" at bounding box center [581, 334] width 136 height 81
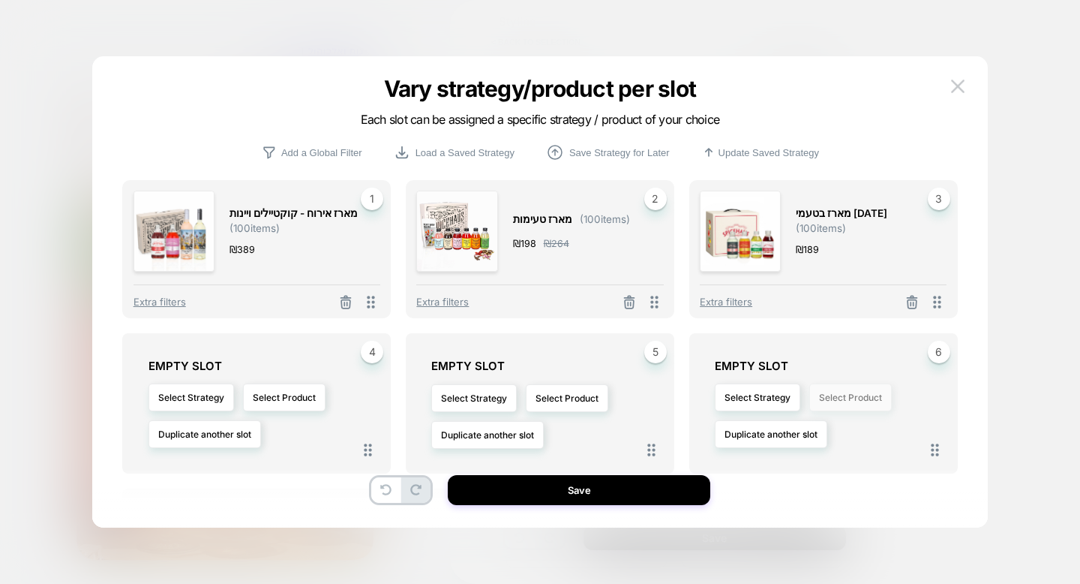
click at [841, 395] on button "Select Product" at bounding box center [850, 397] width 83 height 28
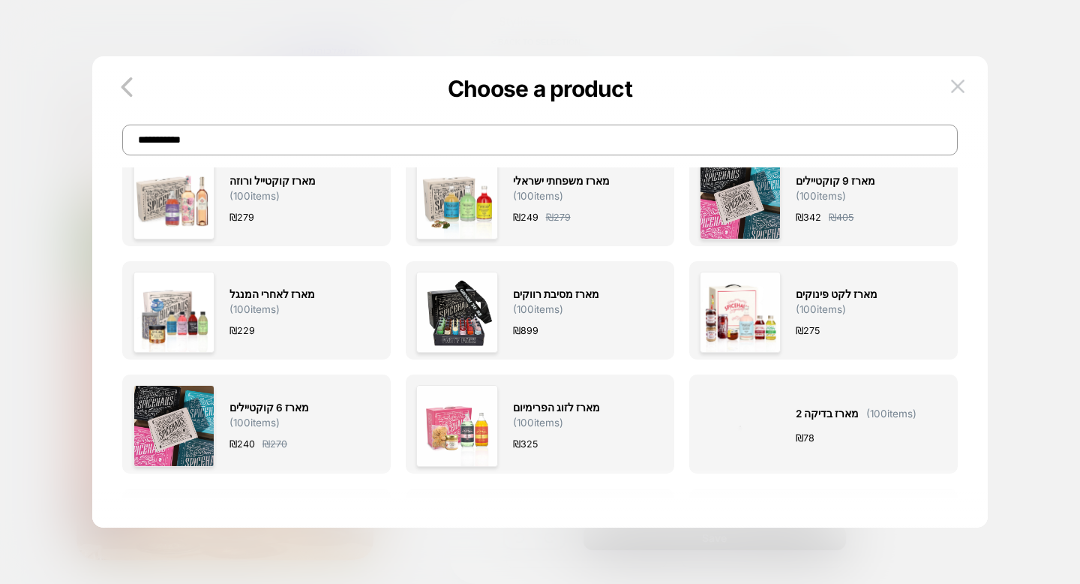
scroll to position [837, 0]
click at [461, 151] on input "**********" at bounding box center [539, 140] width 835 height 31
type input "****"
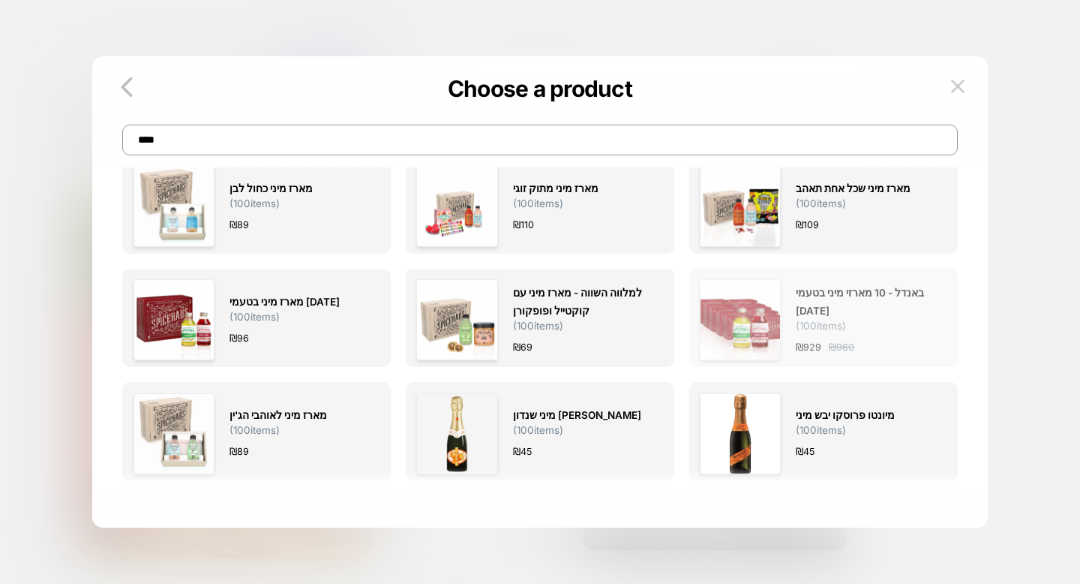
scroll to position [50, 0]
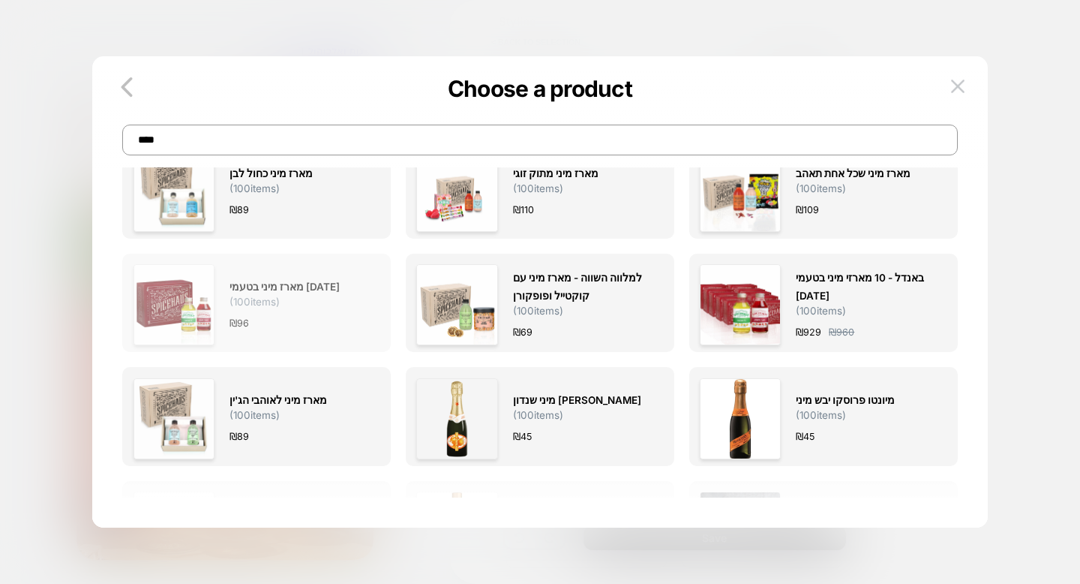
click at [314, 303] on span "מארז מיני בטעמי ראש השנה ( 100 items)" at bounding box center [298, 292] width 136 height 29
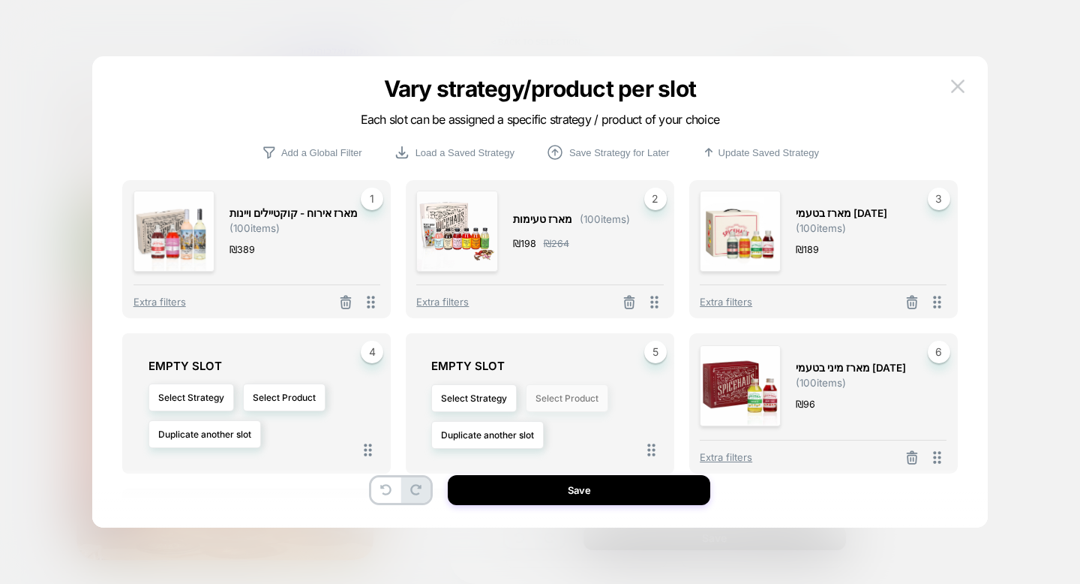
click at [581, 396] on button "Select Product" at bounding box center [567, 398] width 83 height 28
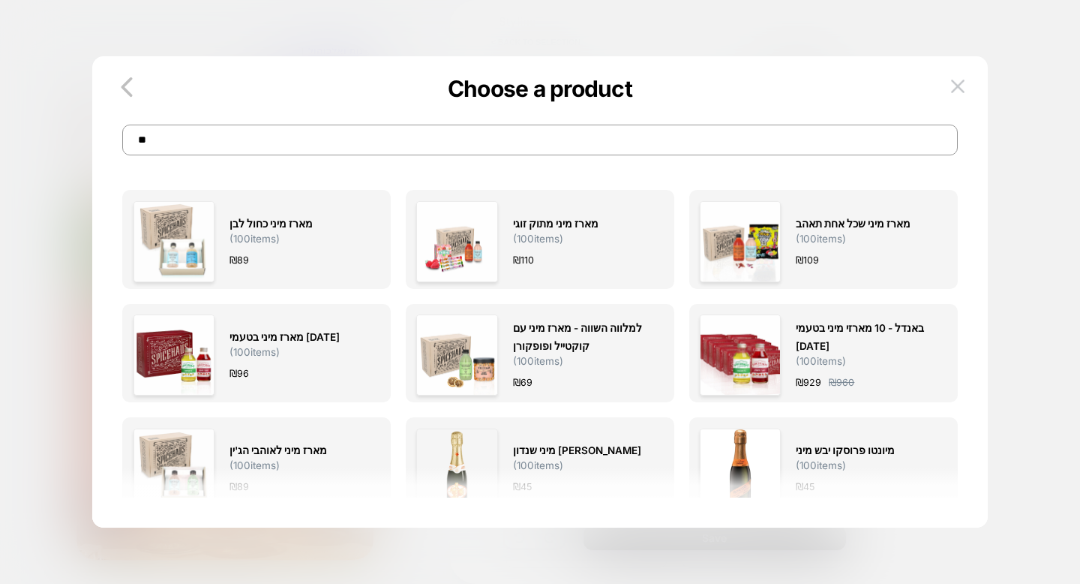
type input "*"
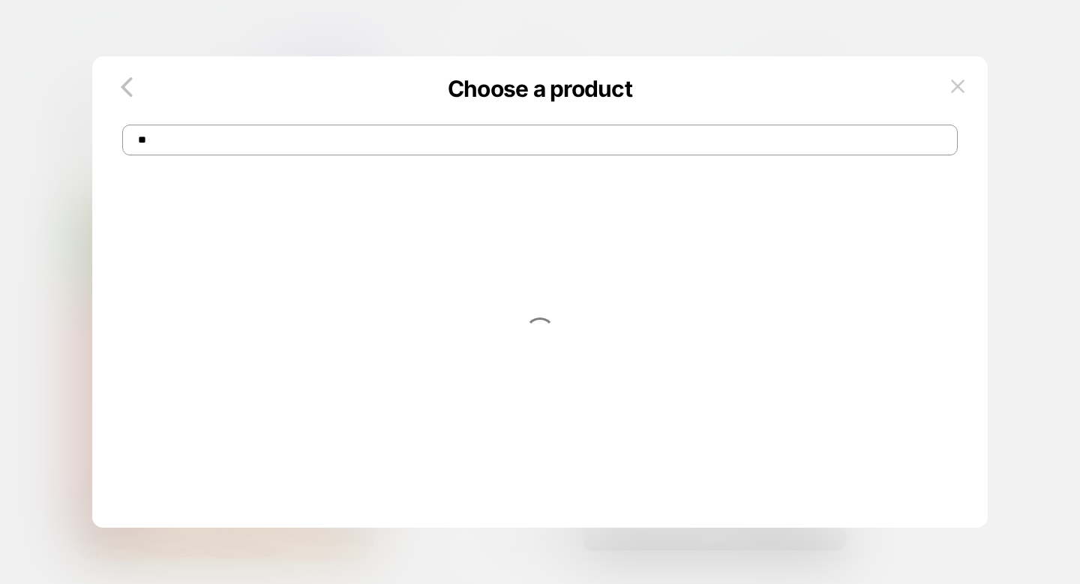
type input "*"
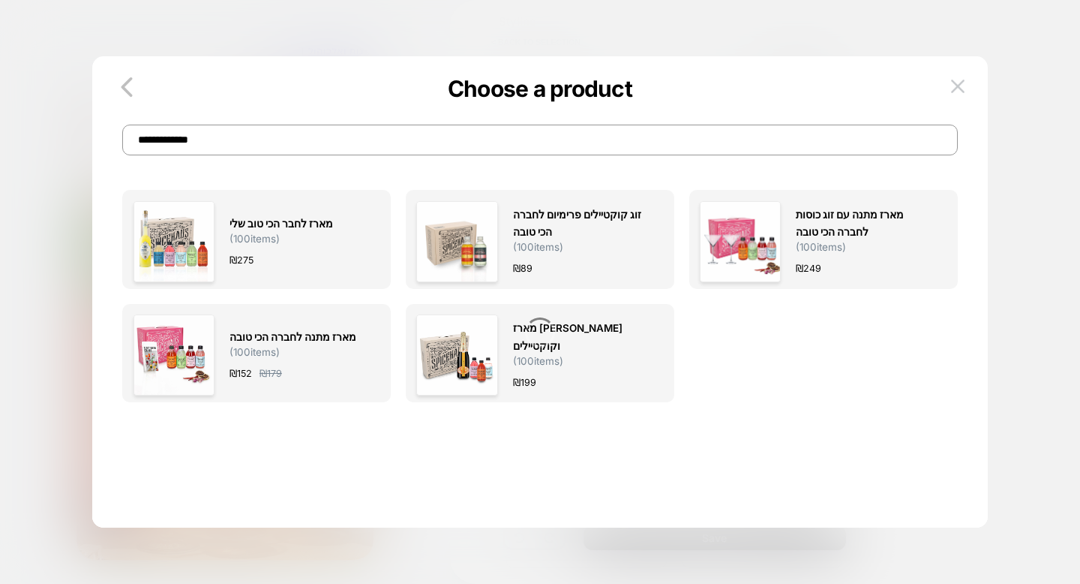
type input "**********"
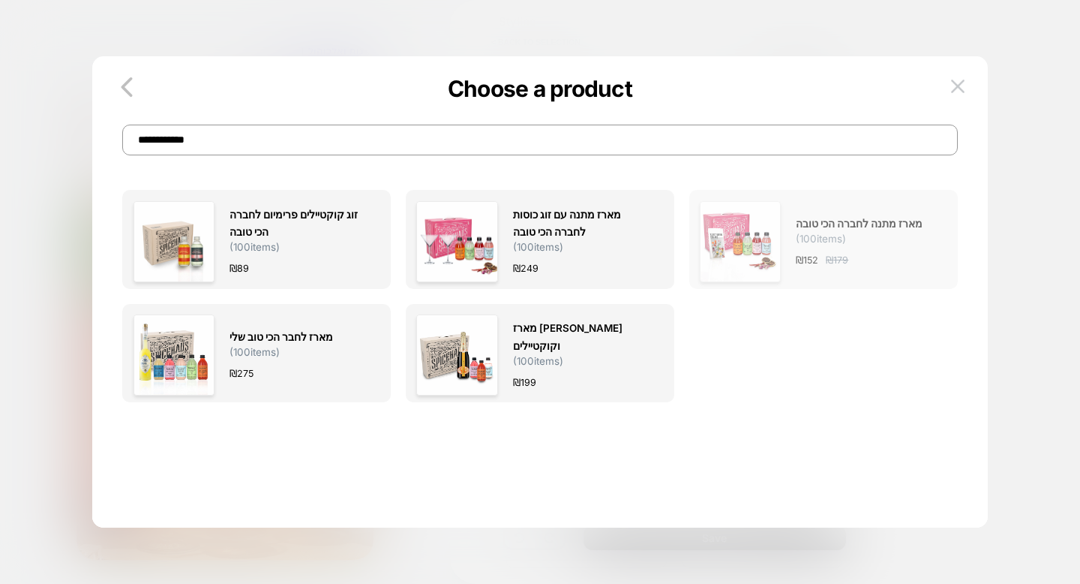
click at [914, 254] on div "₪ 152 ₪ 179" at bounding box center [864, 260] width 136 height 16
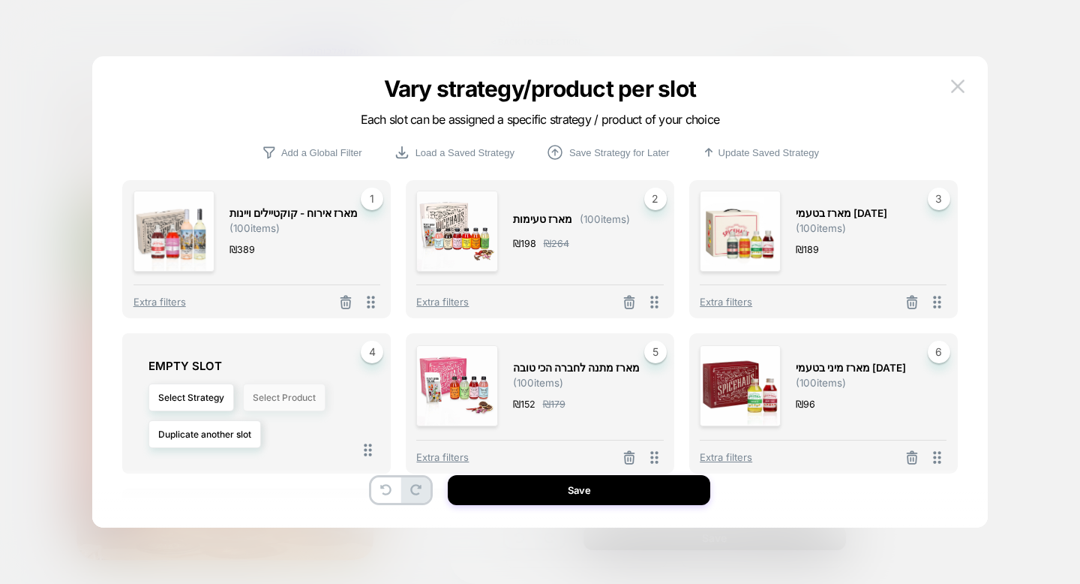
click at [274, 392] on button "Select Product" at bounding box center [284, 397] width 83 height 28
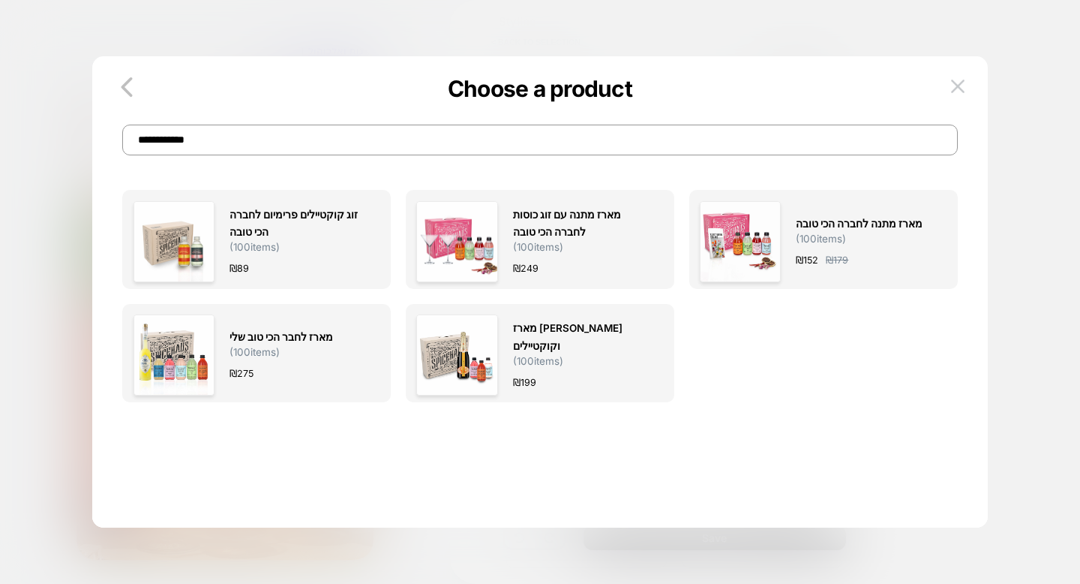
click at [380, 146] on input "**********" at bounding box center [539, 140] width 835 height 31
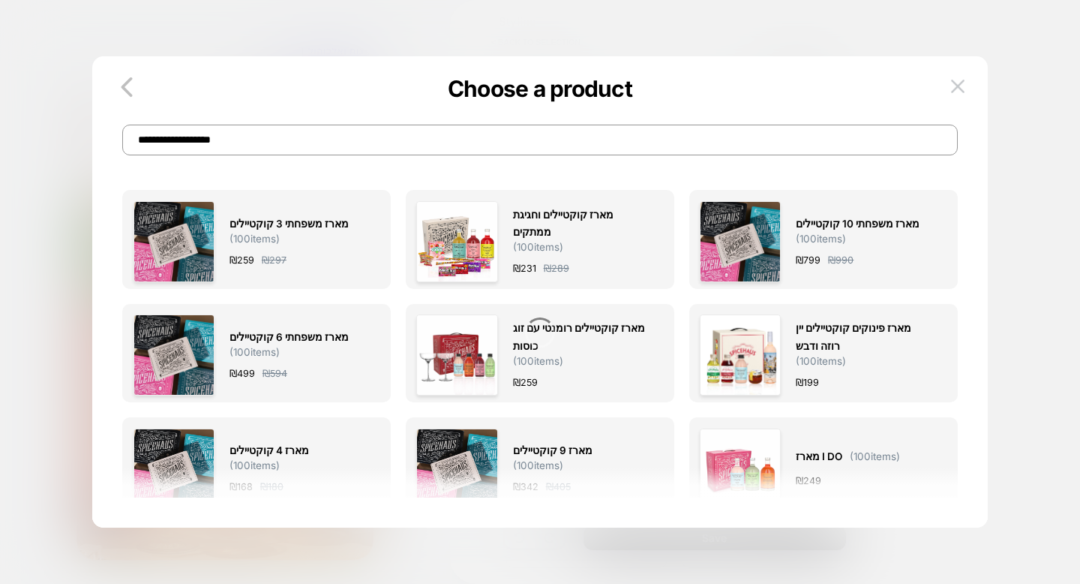
type input "**********"
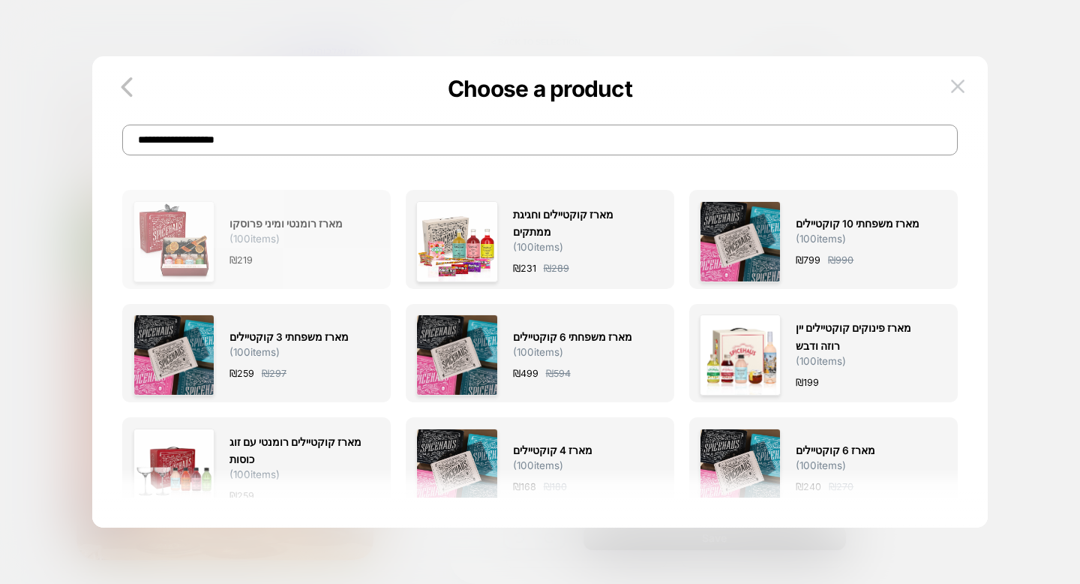
click at [288, 278] on div "מארז רומנטי ומיני פרוסקו ( 100 items) ₪ 219" at bounding box center [298, 241] width 136 height 81
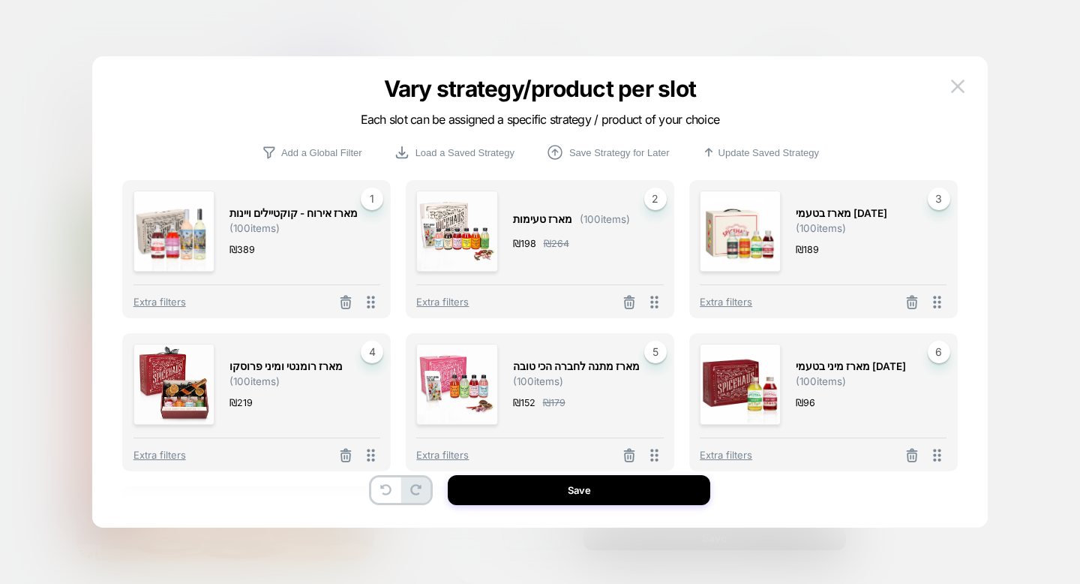
scroll to position [111, 0]
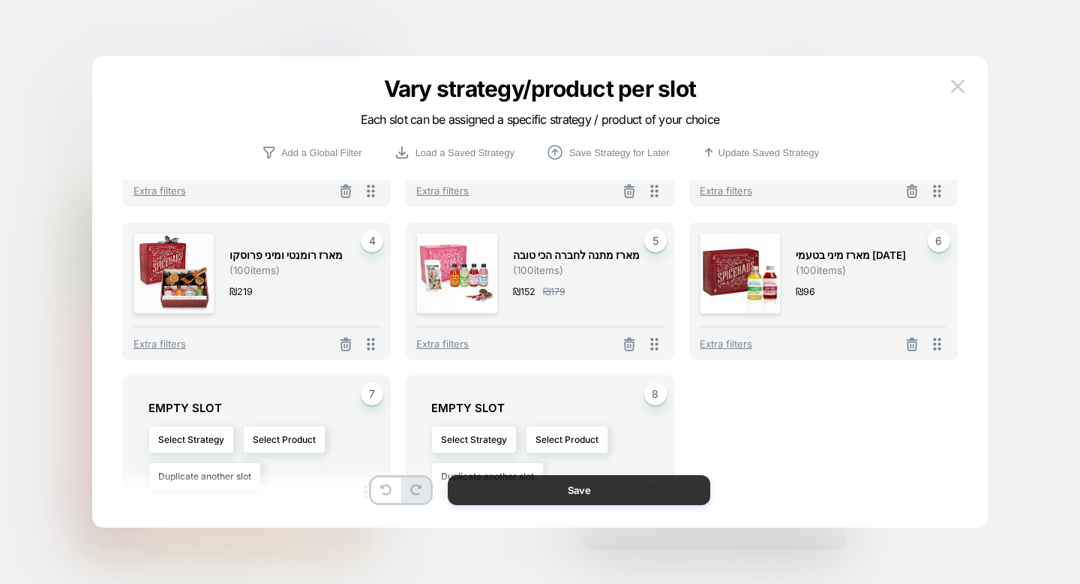
click at [565, 494] on button "Save" at bounding box center [579, 490] width 263 height 30
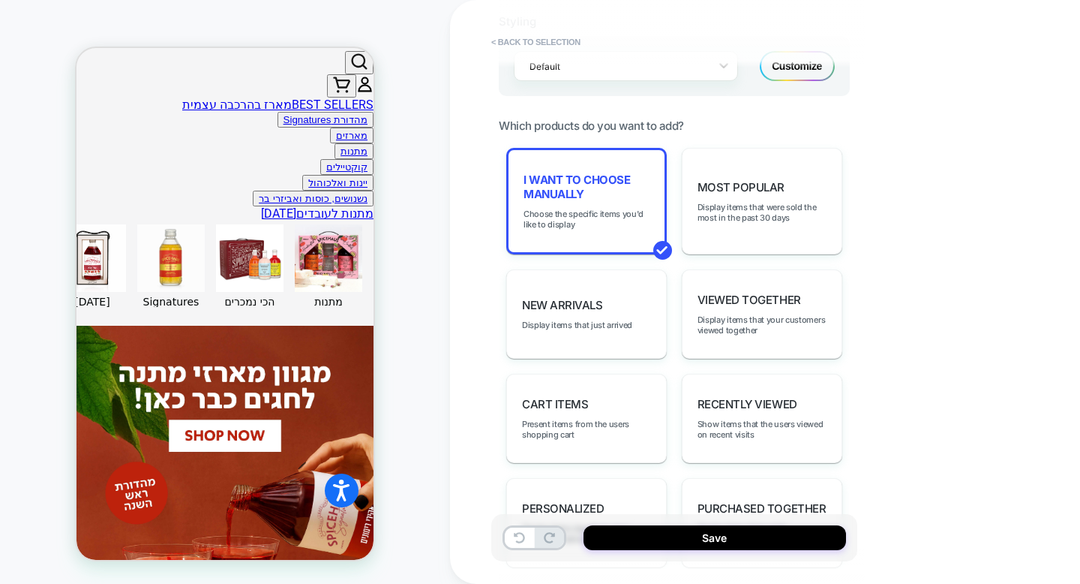
scroll to position [527, 0]
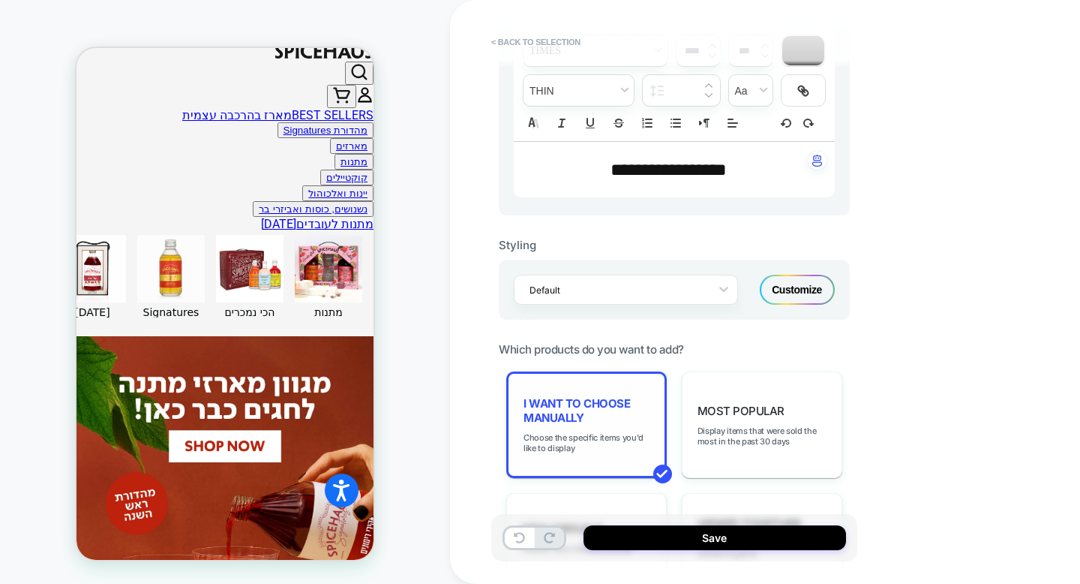
scroll to position [335, 0]
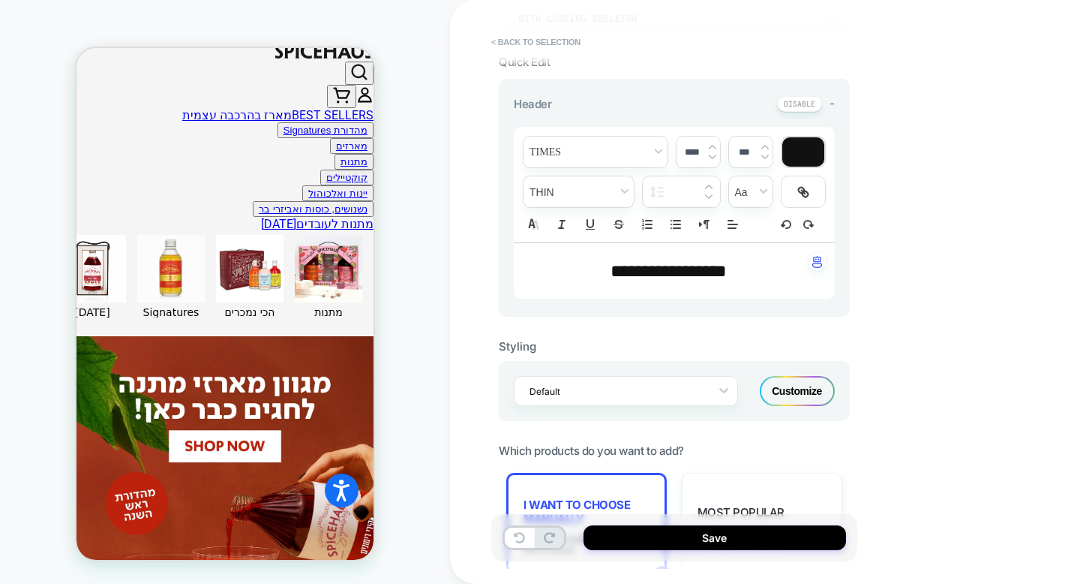
click at [590, 277] on p "**********" at bounding box center [669, 271] width 280 height 26
type input "****"
click at [590, 277] on p "**********" at bounding box center [669, 271] width 280 height 26
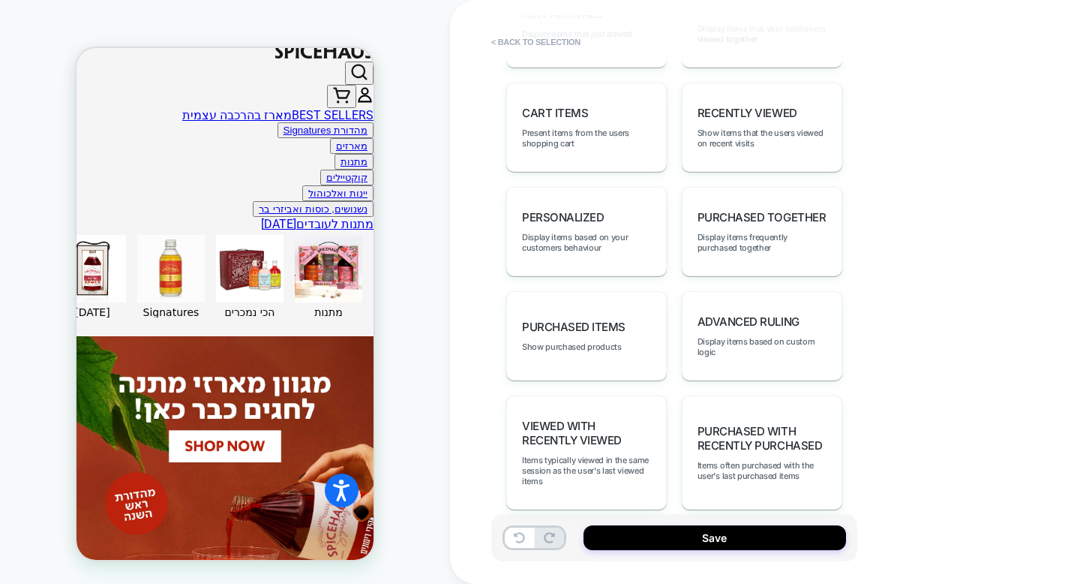
scroll to position [951, 0]
